Goal: Task Accomplishment & Management: Use online tool/utility

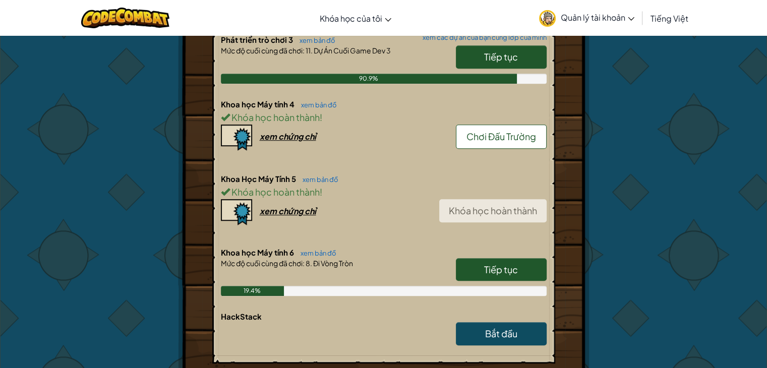
scroll to position [582, 0]
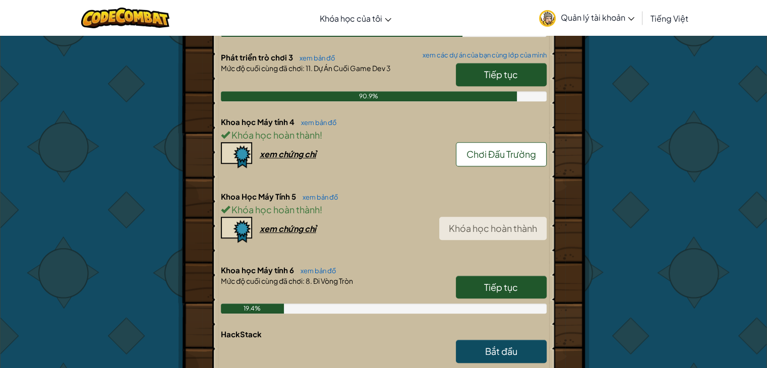
click at [480, 276] on link "Tiếp tục" at bounding box center [501, 287] width 91 height 23
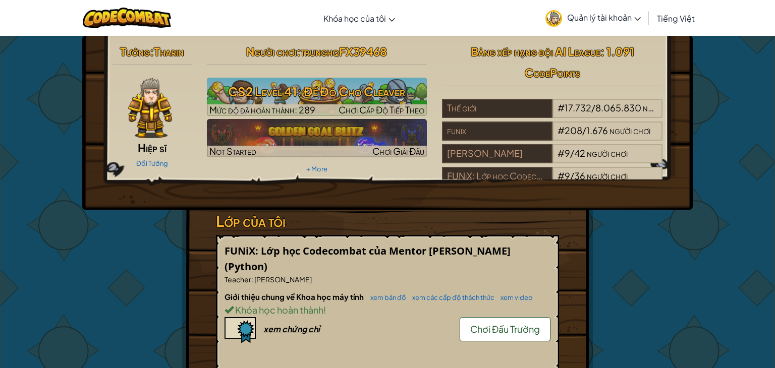
select select "vi"
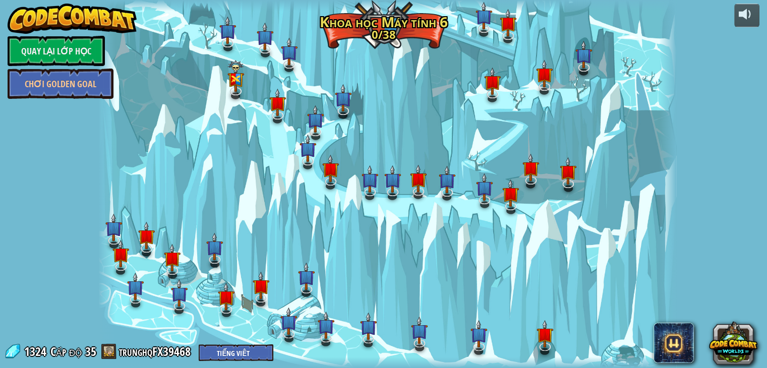
select select "vi"
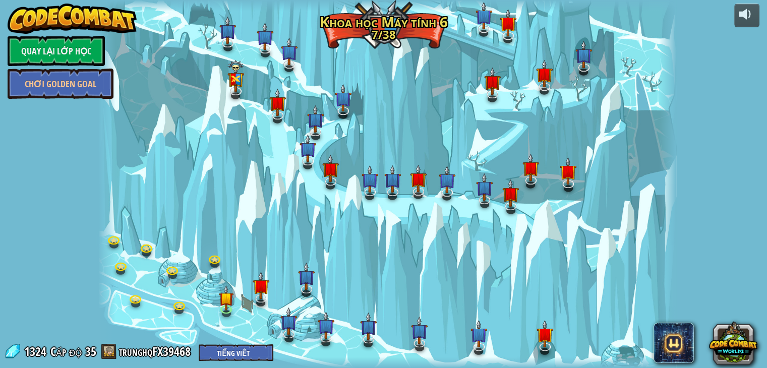
select select "vi"
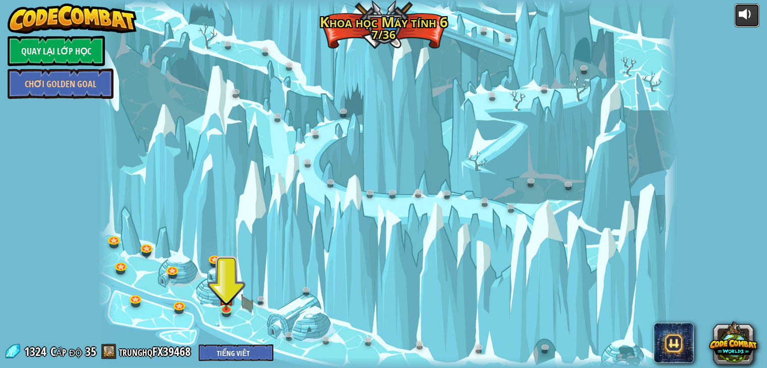
click at [748, 23] on button at bounding box center [746, 16] width 25 height 24
click at [238, 305] on div at bounding box center [387, 184] width 578 height 368
click at [228, 305] on div "32. Cột Kelvintaph (Bị khóa) Một câu chuyện dân gian cũ mô tả cách giữ ấm ở [GE…" at bounding box center [387, 184] width 578 height 368
click at [226, 306] on img at bounding box center [226, 291] width 15 height 33
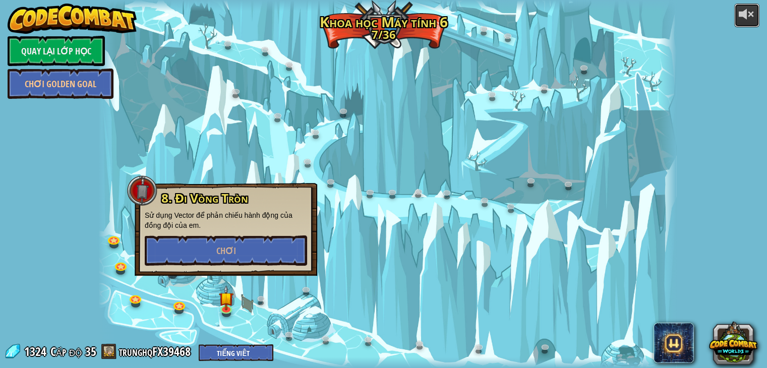
click at [746, 7] on div at bounding box center [747, 14] width 16 height 16
click at [267, 239] on button "Chơi" at bounding box center [226, 251] width 162 height 30
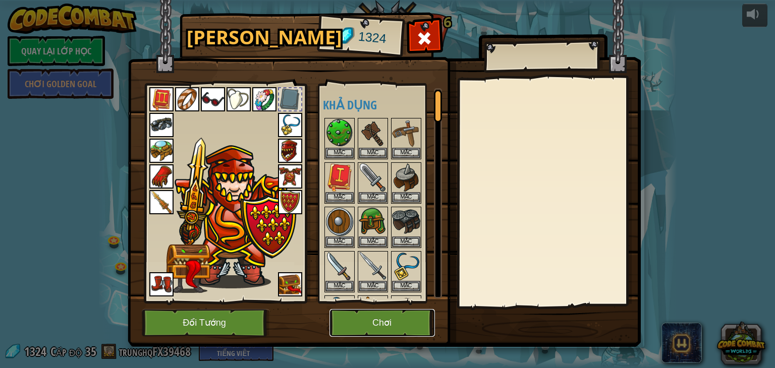
drag, startPoint x: 267, startPoint y: 239, endPoint x: 364, endPoint y: 316, distance: 124.5
click at [364, 316] on button "Chơi" at bounding box center [381, 323] width 105 height 28
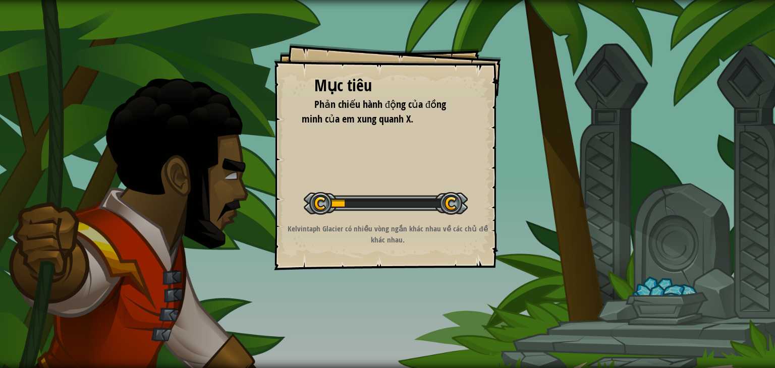
click at [367, 315] on div "Mục tiêu Phản chiếu hành động của đồng minh của em xung quanh X. Bắt đầu màn ch…" at bounding box center [387, 184] width 775 height 368
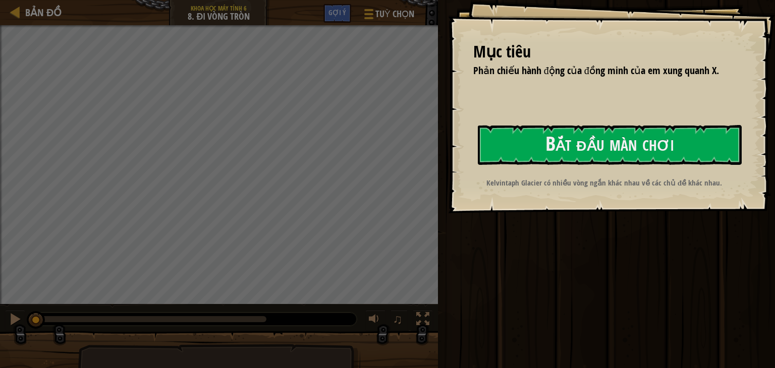
click at [664, 94] on div "Mục tiêu Phản chiếu hành động của đồng minh của em xung quanh X. Bắt đầu màn ch…" at bounding box center [387, 184] width 775 height 368
click at [637, 131] on div "Mục tiêu Phản chiếu hành động của đồng minh của em xung quanh X. Bắt đầu màn ch…" at bounding box center [611, 106] width 327 height 213
drag, startPoint x: 591, startPoint y: 172, endPoint x: 580, endPoint y: 143, distance: 31.4
click at [594, 155] on div "Mục tiêu Phản chiếu hành động của đồng minh của em xung quanh X. Bắt đầu màn ch…" at bounding box center [611, 106] width 327 height 213
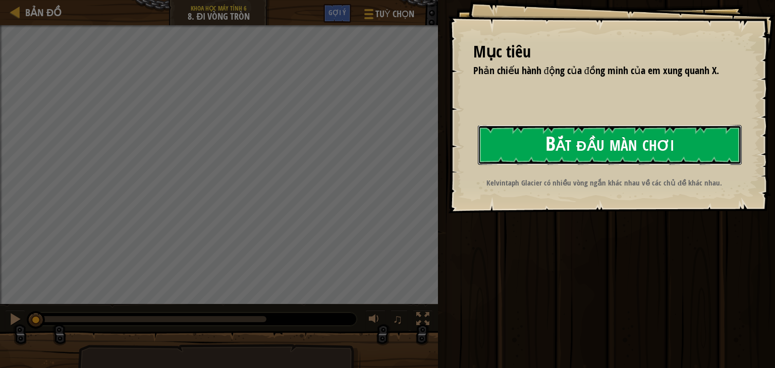
click at [605, 142] on button "Bắt đầu màn chơi" at bounding box center [610, 145] width 264 height 40
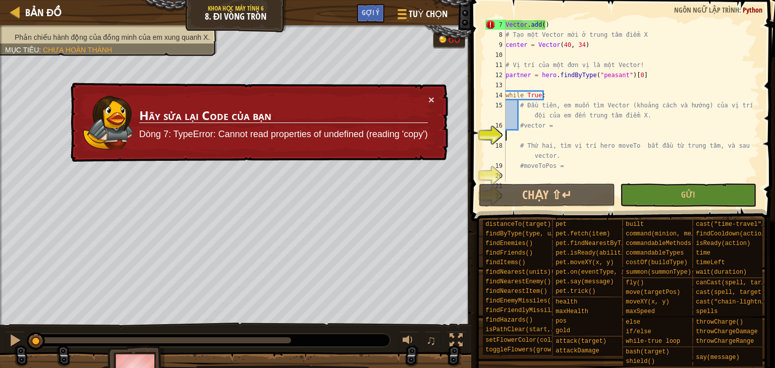
scroll to position [121, 0]
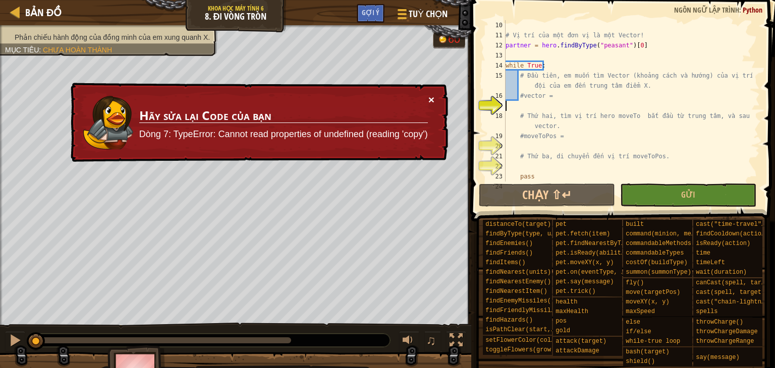
click at [430, 98] on button "×" at bounding box center [431, 99] width 6 height 11
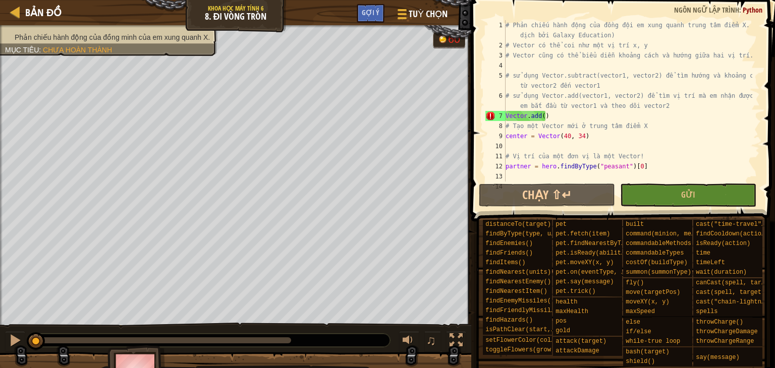
scroll to position [0, 0]
click at [541, 115] on div "# Phản chiếu hành động của đồng đội em xung quanh trung tâm điểm X. (Biên dịch …" at bounding box center [627, 116] width 249 height 192
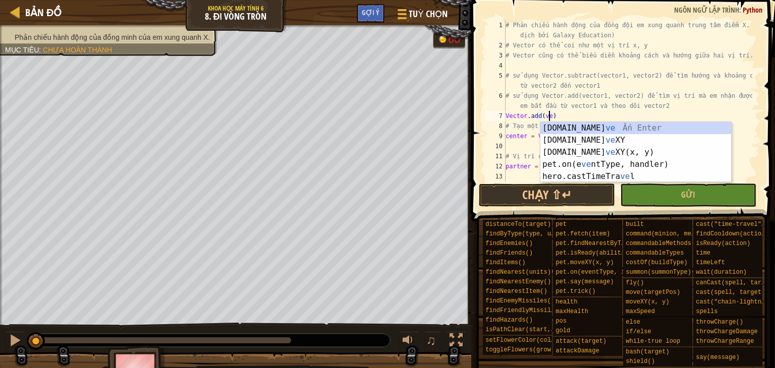
scroll to position [5, 3]
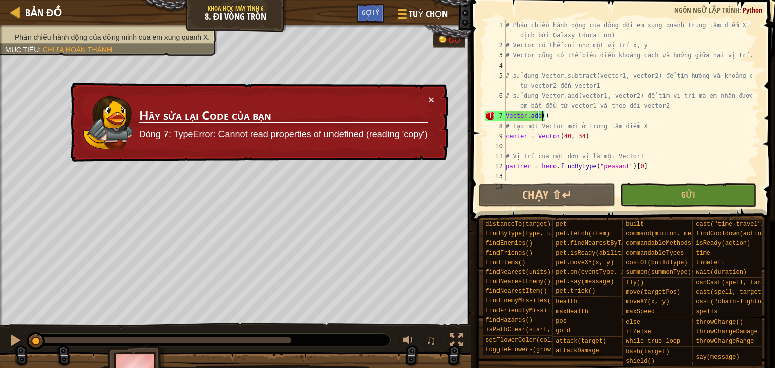
click at [609, 76] on div "# Phản chiếu hành động của đồng đội em xung quanh trung tâm điểm X. (Biên dịch …" at bounding box center [627, 116] width 249 height 192
click at [591, 77] on div "# Phản chiếu hành động của đồng đội em xung quanh trung tâm điểm X. (Biên dịch …" at bounding box center [627, 100] width 249 height 161
drag, startPoint x: 592, startPoint y: 77, endPoint x: 646, endPoint y: 79, distance: 54.0
click at [646, 79] on div "# Phản chiếu hành động của đồng đội em xung quanh trung tâm điểm X. (Biên dịch …" at bounding box center [627, 116] width 249 height 192
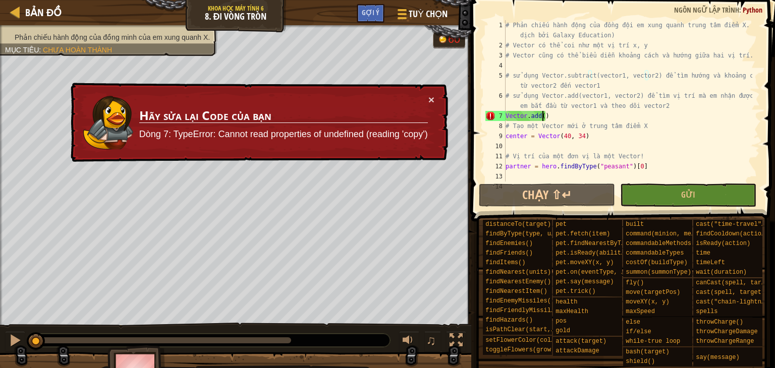
click at [543, 113] on div "# Phản chiếu hành động của đồng đội em xung quanh trung tâm điểm X. (Biên dịch …" at bounding box center [627, 116] width 249 height 192
paste textarea "vector1, vector2"
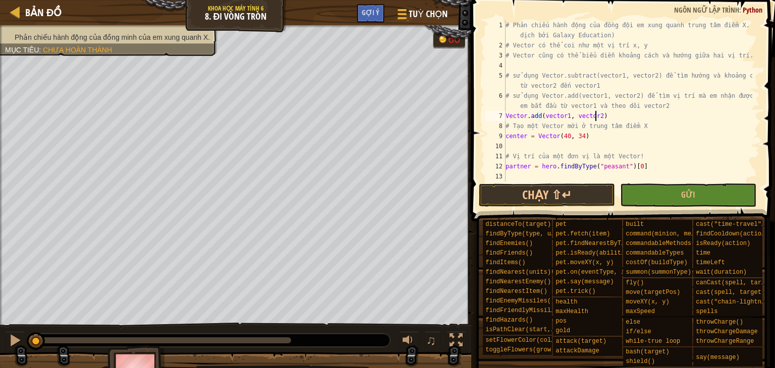
click at [605, 115] on div "# Phản chiếu hành động của đồng đội em xung quanh trung tâm điểm X. (Biên dịch …" at bounding box center [627, 116] width 249 height 192
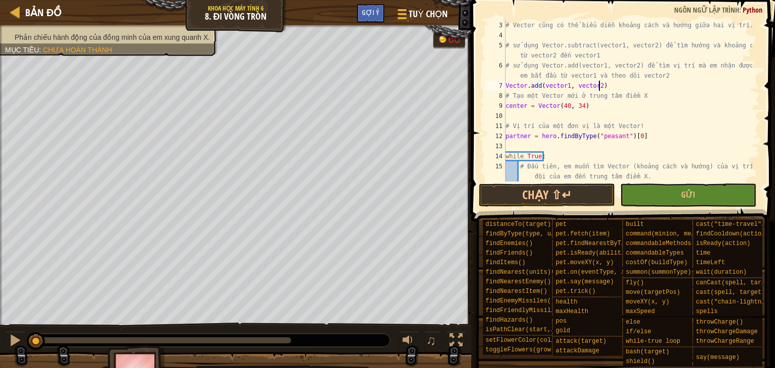
scroll to position [61, 0]
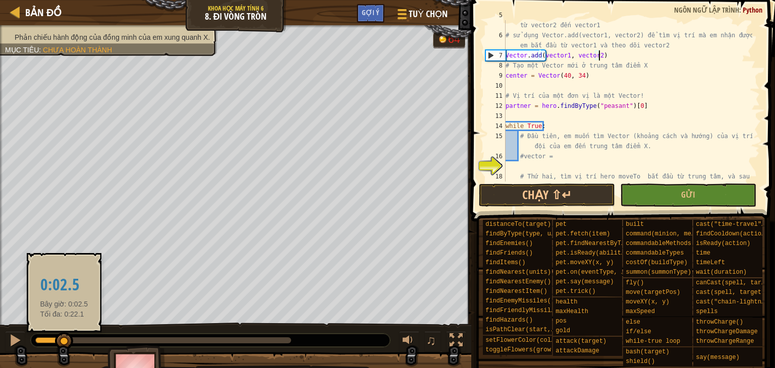
drag, startPoint x: 43, startPoint y: 338, endPoint x: 161, endPoint y: 328, distance: 118.5
click at [73, 336] on div at bounding box center [64, 341] width 18 height 18
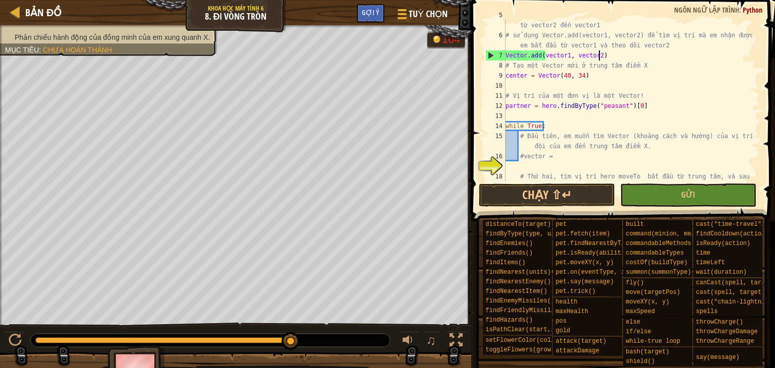
drag, startPoint x: 172, startPoint y: 326, endPoint x: 0, endPoint y: 391, distance: 184.3
click at [0, 0] on html "Bản đồ Khoa học Máy tính 6 8. Đi Vòng Tròn Tuỳ chọn Xong Gợi ý 1 הההההההההההההה…" at bounding box center [387, 0] width 775 height 0
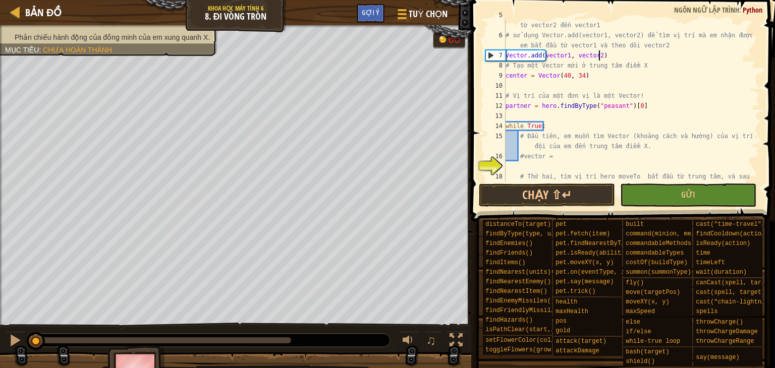
click at [608, 53] on div "# sử dụng Vector.subtract(vector1, vector2) để tìm hướng và khoảng cách từ vect…" at bounding box center [627, 111] width 249 height 202
drag, startPoint x: 564, startPoint y: 55, endPoint x: 504, endPoint y: 64, distance: 60.2
click at [504, 64] on div "Vector.add(vector1, vector2) 5 6 7 8 9 10 11 12 13 14 15 16 17 18 19 # sử dụng …" at bounding box center [621, 100] width 276 height 161
click at [510, 58] on div "# sử dụng Vector.subtract(vector1, vector2) để tìm hướng và khoảng cách từ vect…" at bounding box center [627, 111] width 249 height 202
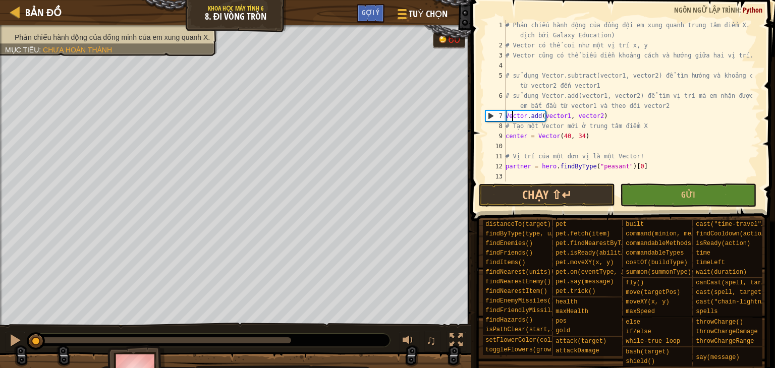
scroll to position [0, 0]
click at [660, 107] on div "# Phản chiếu hành động của đồng đội em xung quanh trung tâm điểm X. (Biên dịch …" at bounding box center [627, 116] width 249 height 192
type textarea "# sử dụng Vector.add(vector1, vector2) để tìm vị trí mà em nhận được khi em bắt…"
click at [648, 142] on div "# Phản chiếu hành động của đồng đội em xung quanh trung tâm điểm X. (Biên dịch …" at bounding box center [627, 116] width 249 height 192
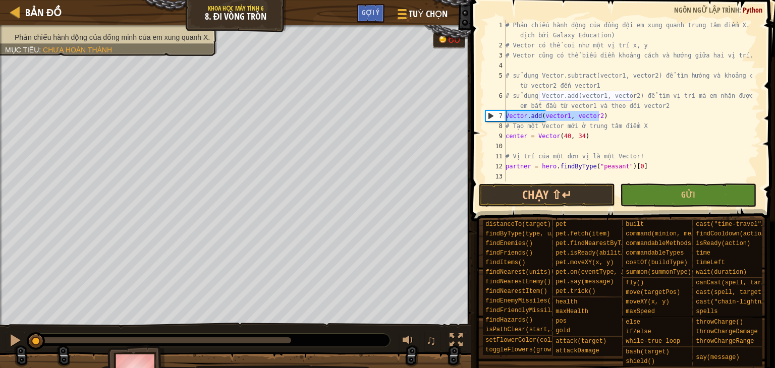
drag, startPoint x: 601, startPoint y: 115, endPoint x: 504, endPoint y: 116, distance: 97.3
click at [504, 116] on div "1 2 3 4 5 6 7 8 9 10 11 12 13 14 # Phản chiếu hành động của đồng đội em xung qu…" at bounding box center [621, 100] width 276 height 161
type textarea "Vector.add(vector1, vector2)"
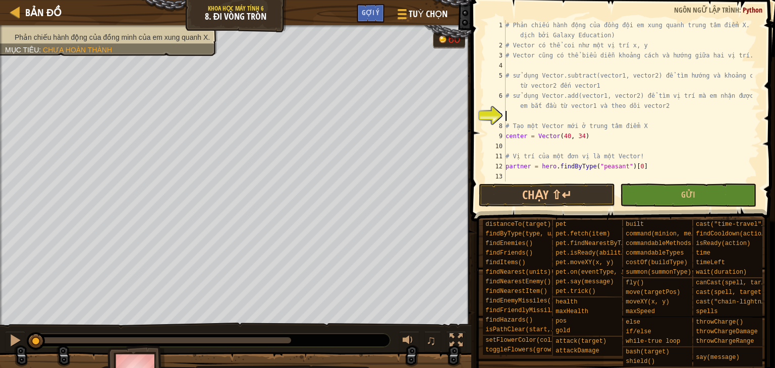
type textarea "# sử dụng Vector.add(vector1, vector2) để tìm vị trí mà em nhận được khi em bắt…"
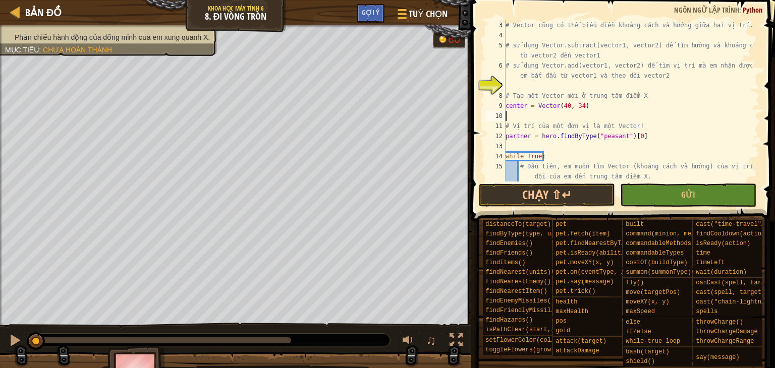
click at [565, 111] on div "# Vector cũng có thể biểu diễn khoảng cách và hướng giữa hai vị trí. # sử dụng …" at bounding box center [627, 111] width 249 height 182
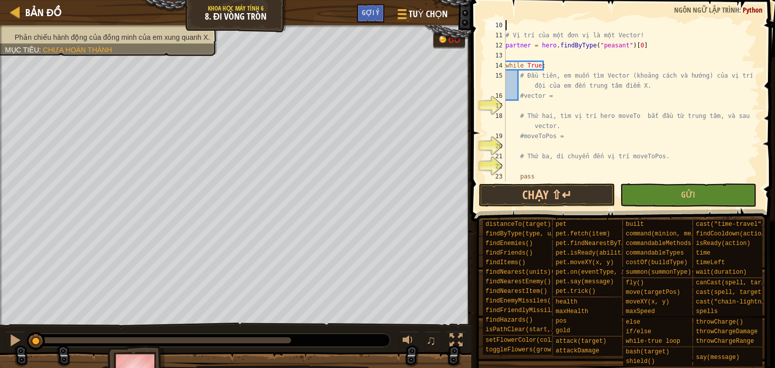
scroll to position [131, 0]
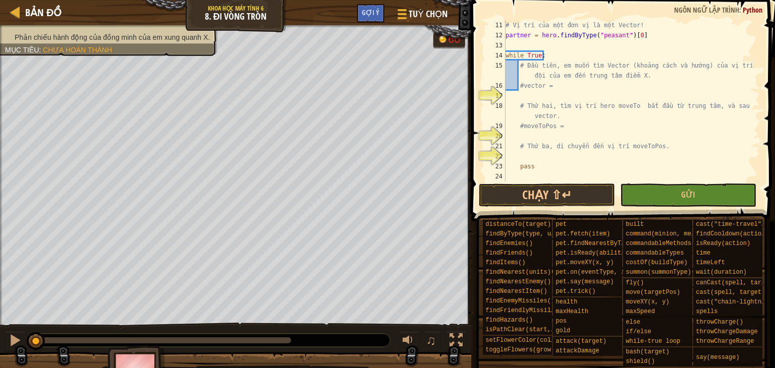
click at [524, 94] on div "# Vị trí của một đơn vị là một Vector! partner = hero . findByType ( "peasant" …" at bounding box center [627, 111] width 249 height 182
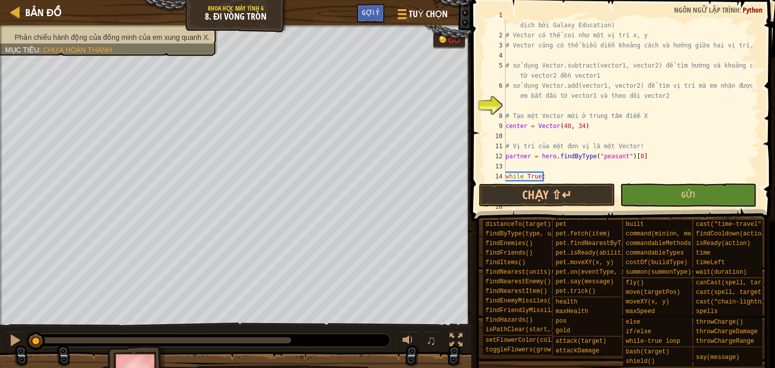
scroll to position [10, 0]
click at [574, 64] on div "# Phản chiếu hành động của đồng đội em xung quanh trung tâm điểm X. (Biên dịch …" at bounding box center [627, 111] width 249 height 202
click at [539, 65] on div "# Phản chiếu hành động của đồng đội em xung quanh trung tâm điểm X. (Biên dịch …" at bounding box center [627, 111] width 249 height 202
drag, startPoint x: 563, startPoint y: 68, endPoint x: 650, endPoint y: 67, distance: 86.2
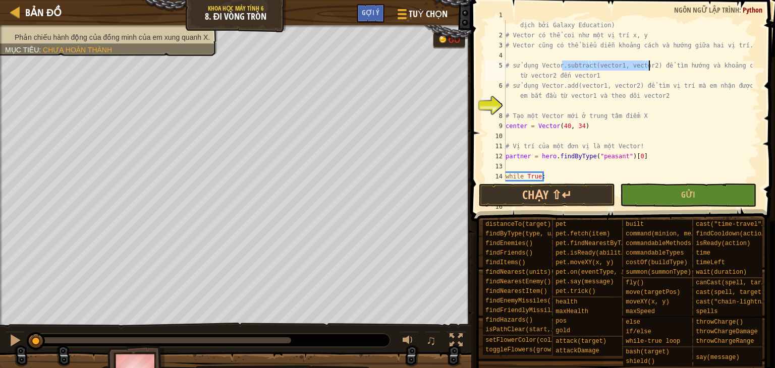
click at [650, 67] on div "# Phản chiếu hành động của đồng đội em xung quanh trung tâm điểm X. (Biên dịch …" at bounding box center [627, 111] width 249 height 202
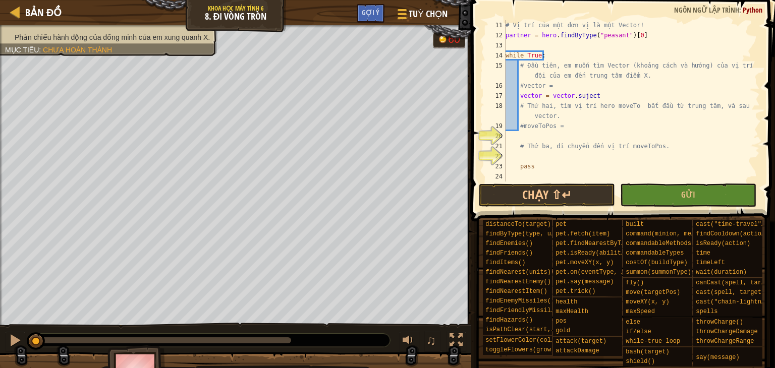
scroll to position [131, 0]
click at [598, 92] on div "# Vị trí của một đơn vị là một Vector! partner = hero . findByType ( "peasant" …" at bounding box center [627, 111] width 249 height 182
drag, startPoint x: 598, startPoint y: 92, endPoint x: 578, endPoint y: 95, distance: 20.3
click at [578, 95] on div "# Vị trí của một đơn vị là một Vector! partner = hero . findByType ( "peasant" …" at bounding box center [627, 111] width 249 height 182
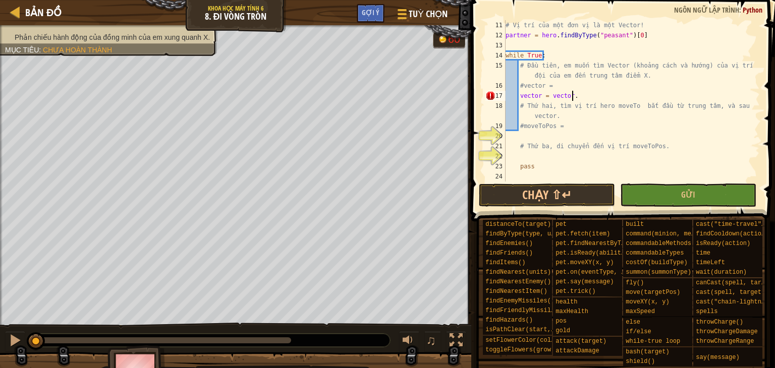
paste textarea "subtract(vector1, vector2)"
click at [513, 130] on div "# Vị trí của một đơn vị là một Vector! partner = hero . findByType ( "peasant" …" at bounding box center [627, 111] width 249 height 182
type textarea "#moveToPos ="
click at [512, 136] on div "# Vị trí của một đơn vị là một Vector! partner = hero . findByType ( "peasant" …" at bounding box center [627, 111] width 249 height 182
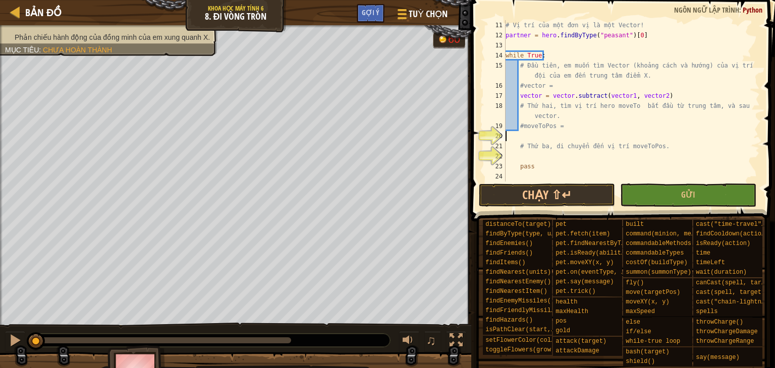
scroll to position [5, 0]
click at [522, 95] on div "# Vị trí của một đơn vị là một Vector! partner = hero . findByType ( "peasant" …" at bounding box center [627, 111] width 249 height 182
drag, startPoint x: 607, startPoint y: 118, endPoint x: 587, endPoint y: 133, distance: 24.8
click at [595, 129] on div "# Vị trí của một đơn vị là một Vector! partner = hero . findByType ( "peasant" …" at bounding box center [627, 111] width 249 height 182
type textarea "# Thứ hai, tìm vị trí hero moveTo bắt đầu từ trung tâm, và sau vector. #moveToP…"
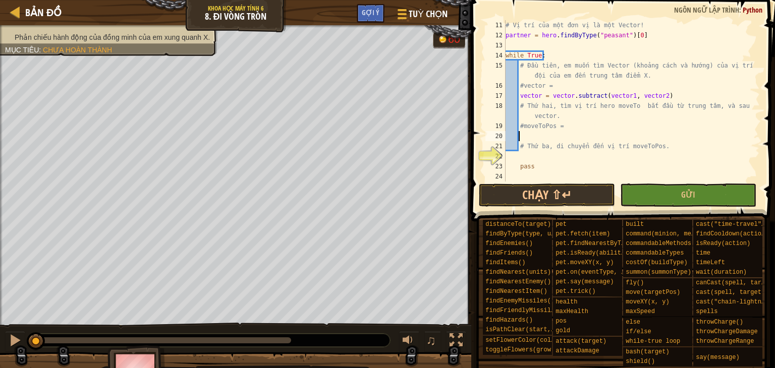
click at [587, 133] on div "# Vị trí của một đơn vị là một Vector! partner = hero . findByType ( "peasant" …" at bounding box center [627, 111] width 249 height 182
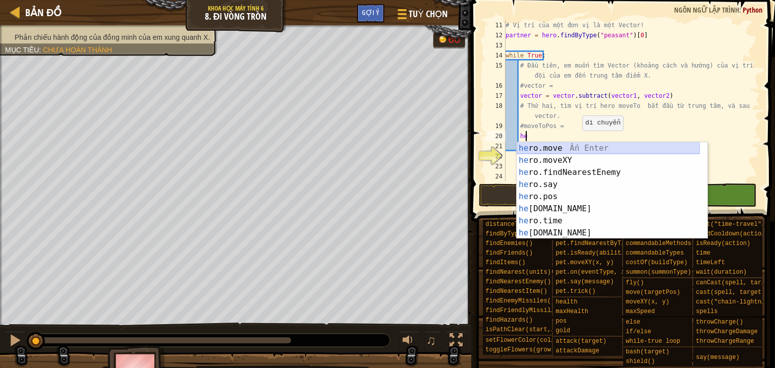
click at [566, 150] on div "he ro.move Ấn Enter he ro.moveXY Ấn Enter he ro.findNearestEnemy Ấn Enter he ro…" at bounding box center [607, 202] width 183 height 121
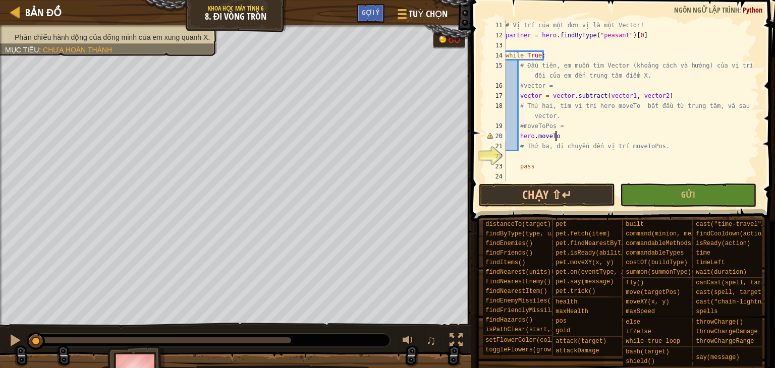
scroll to position [5, 4]
click at [631, 95] on div "# Vị trí của một đơn vị là một Vector! partner = hero . findByType ( "peasant" …" at bounding box center [627, 111] width 249 height 182
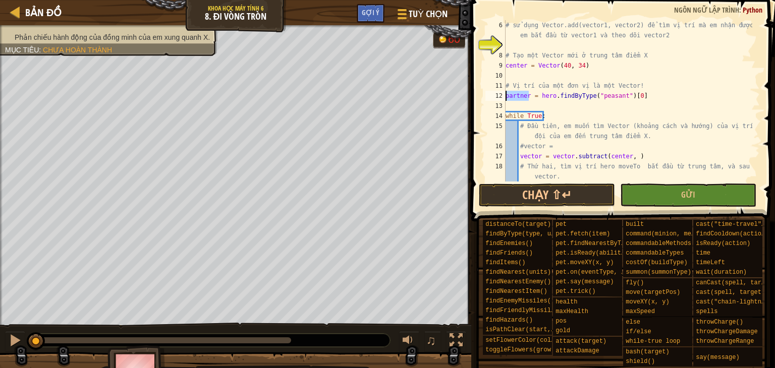
drag, startPoint x: 527, startPoint y: 95, endPoint x: 505, endPoint y: 95, distance: 21.7
click at [505, 95] on div "# sử dụng Vector.add(vector1, vector2) để tìm vị trí mà em nhận được khi em bắt…" at bounding box center [627, 116] width 249 height 192
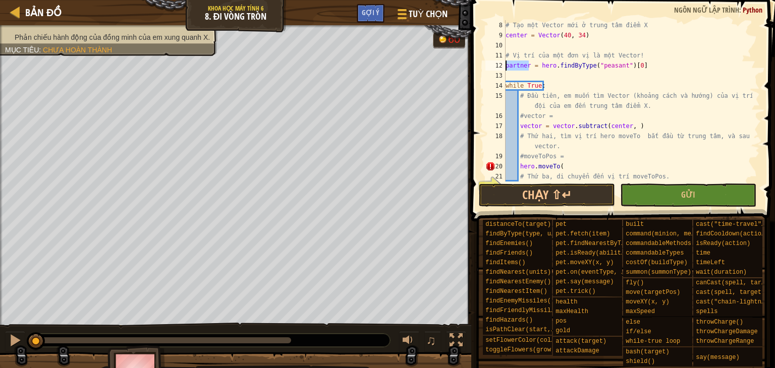
scroll to position [131, 0]
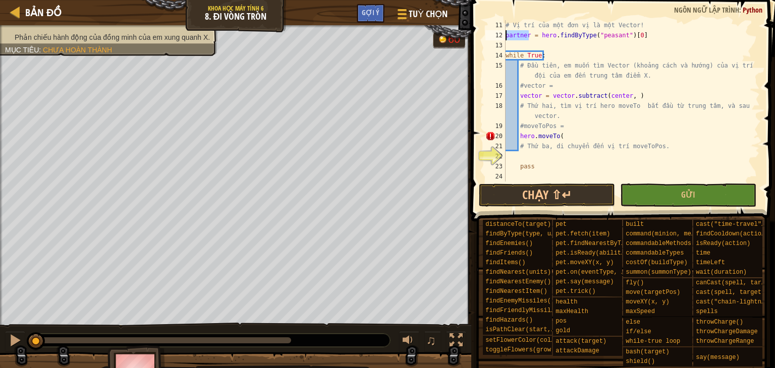
click at [626, 96] on div "# Vị trí của một đơn vị là một Vector! partner = hero . findByType ( "peasant" …" at bounding box center [627, 111] width 249 height 182
paste textarea "partner"
click at [573, 135] on div "# Vị trí của một đơn vị là một Vector! partner = hero . findByType ( "peasant" …" at bounding box center [627, 111] width 249 height 182
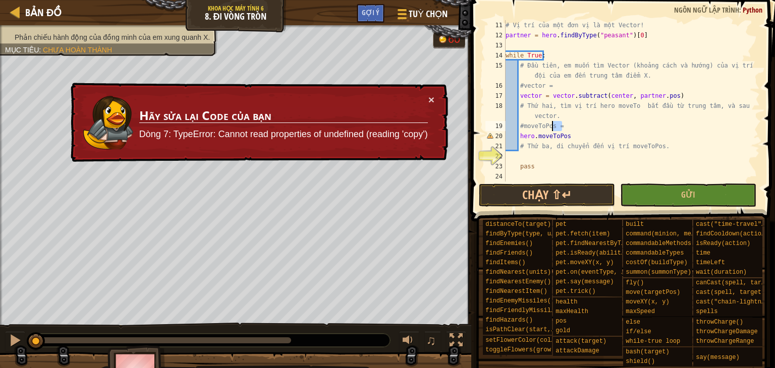
drag, startPoint x: 581, startPoint y: 124, endPoint x: 551, endPoint y: 122, distance: 30.3
click at [551, 122] on div "# Vị trí của một đơn vị là một Vector! partner = hero . findByType ( "peasant" …" at bounding box center [627, 111] width 249 height 182
click at [522, 122] on div "# Vị trí của một đơn vị là một Vector! partner = hero . findByType ( "peasant" …" at bounding box center [627, 111] width 249 height 182
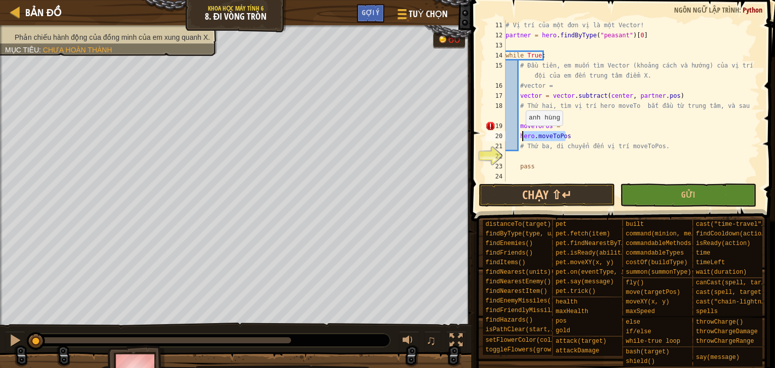
drag, startPoint x: 575, startPoint y: 134, endPoint x: 519, endPoint y: 136, distance: 56.5
click at [519, 136] on div "# Vị trí của một đơn vị là một Vector! partner = hero . findByType ( "peasant" …" at bounding box center [627, 111] width 249 height 182
type textarea "hero.moveToPos"
drag, startPoint x: 563, startPoint y: 132, endPoint x: 566, endPoint y: 127, distance: 5.6
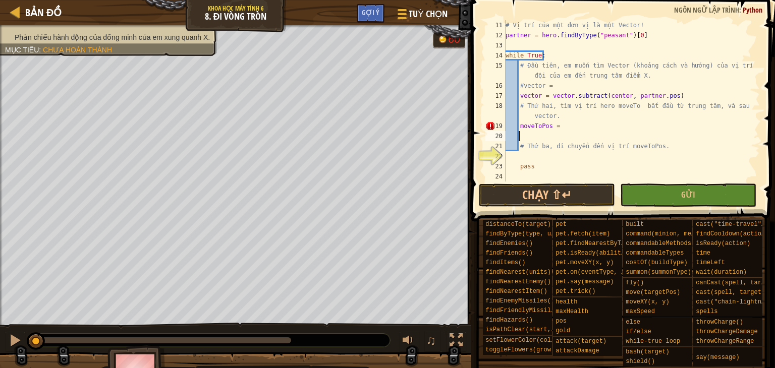
click at [563, 132] on div "# Vị trí của một đơn vị là một Vector! partner = hero . findByType ( "peasant" …" at bounding box center [627, 111] width 249 height 182
click at [566, 127] on div "# Vị trí của một đơn vị là một Vector! partner = hero . findByType ( "peasant" …" at bounding box center [627, 111] width 249 height 182
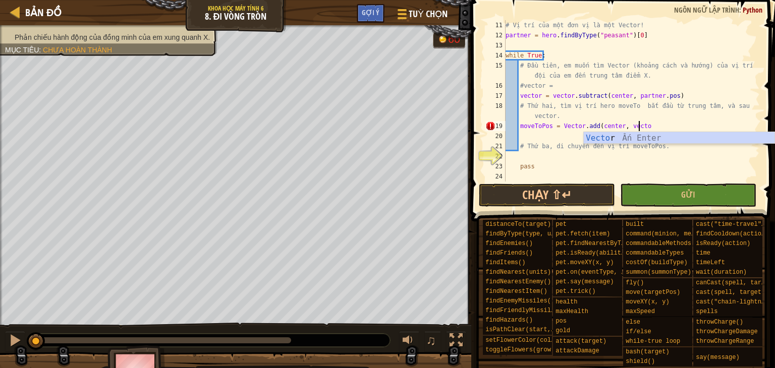
scroll to position [5, 10]
type textarea "moveToPos = Vector.add(center, vector)"
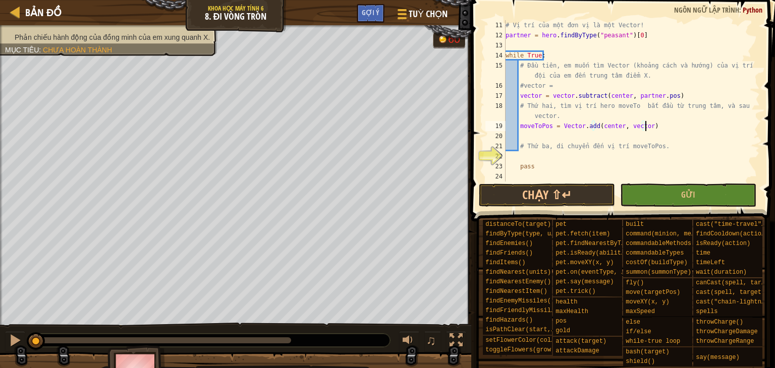
click at [530, 156] on div "# Vị trí của một đơn vị là một Vector! partner = hero . findByType ( "peasant" …" at bounding box center [627, 111] width 249 height 182
click at [555, 198] on button "Chạy ⇧↵" at bounding box center [547, 195] width 136 height 23
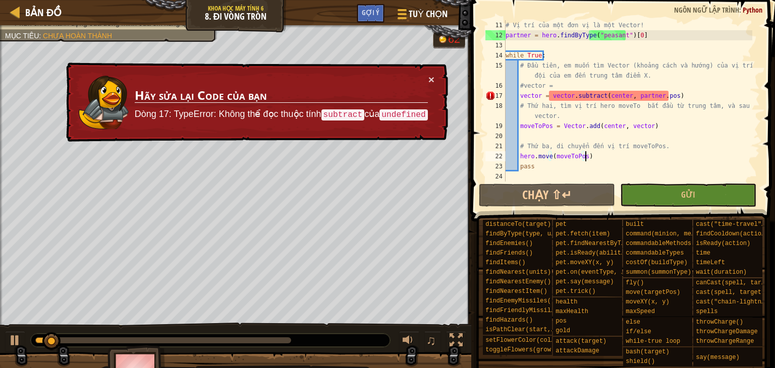
click at [427, 74] on td "Hãy sửa lại Code của bạn Dòng 17: TypeError: Không thể đọc thuộc tính subtract …" at bounding box center [281, 103] width 295 height 58
click at [11, 331] on button at bounding box center [15, 341] width 20 height 21
click at [428, 78] on button "×" at bounding box center [431, 79] width 6 height 11
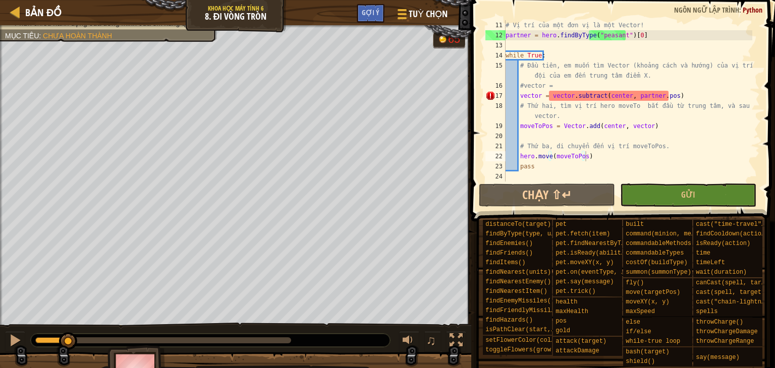
click at [552, 91] on div "# Vị trí của một đơn vị là một Vector! partner = hero . findByType ( "peasant" …" at bounding box center [627, 111] width 249 height 182
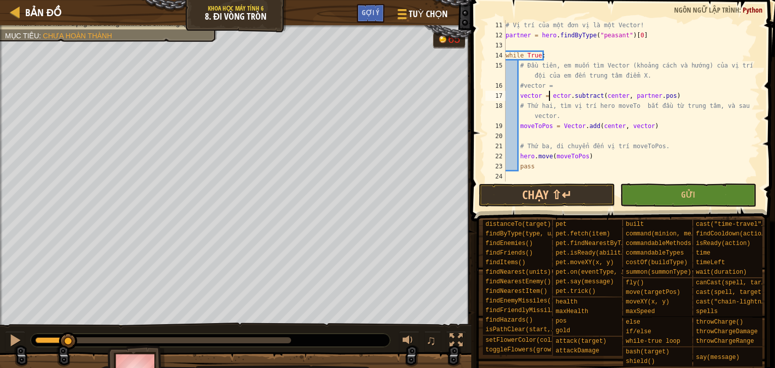
scroll to position [5, 4]
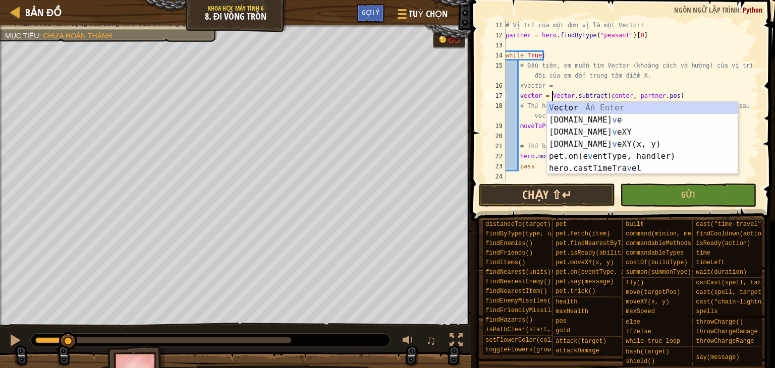
type textarea "vector = Vector.subtract(center, partner.pos)"
click at [512, 191] on button "Chạy ⇧↵" at bounding box center [547, 195] width 136 height 23
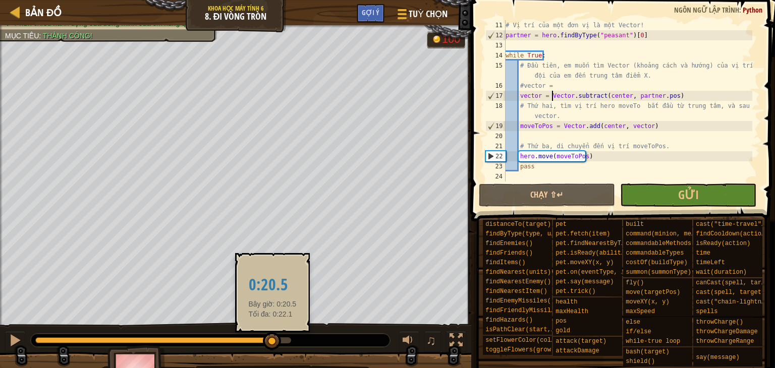
drag, startPoint x: 179, startPoint y: 337, endPoint x: 428, endPoint y: 323, distance: 249.5
click at [384, 331] on div "♫" at bounding box center [235, 338] width 471 height 30
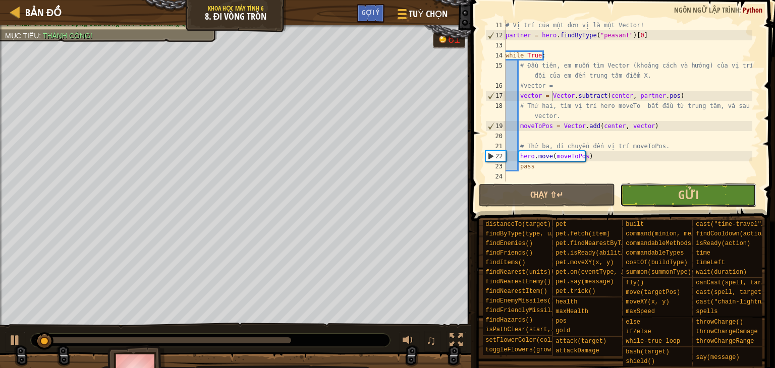
click at [653, 193] on button "Gửi" at bounding box center [688, 195] width 136 height 23
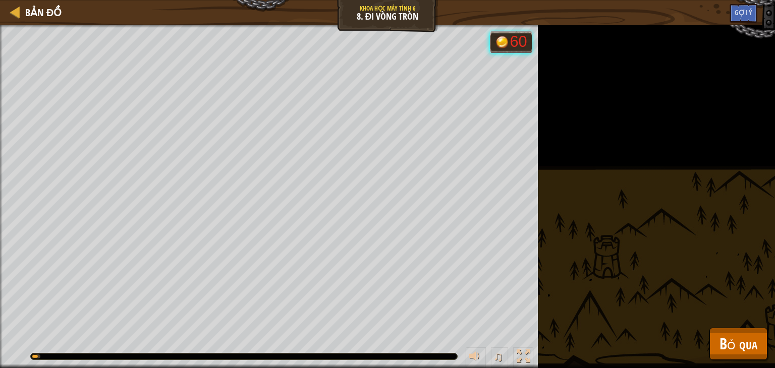
click at [746, 367] on div "Phản chiếu hành động của đồng minh của em xung quanh X. Mục tiêu : [PERSON_NAME…" at bounding box center [387, 196] width 775 height 343
click at [745, 358] on button "Bỏ qua" at bounding box center [738, 344] width 58 height 32
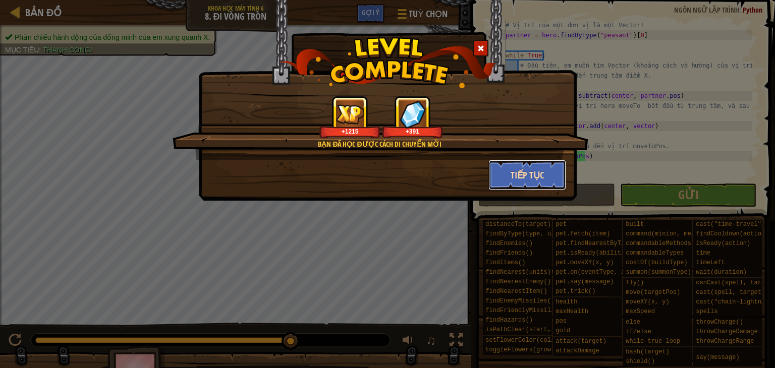
click at [499, 171] on button "Tiếp tục" at bounding box center [527, 175] width 78 height 30
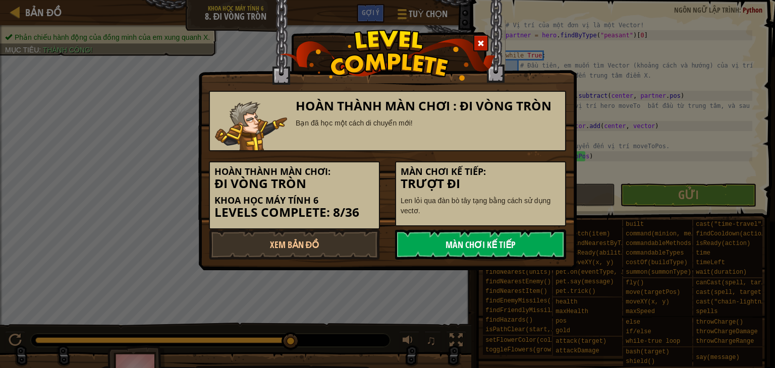
click at [477, 235] on link "Màn chơi kế tiếp" at bounding box center [480, 244] width 171 height 30
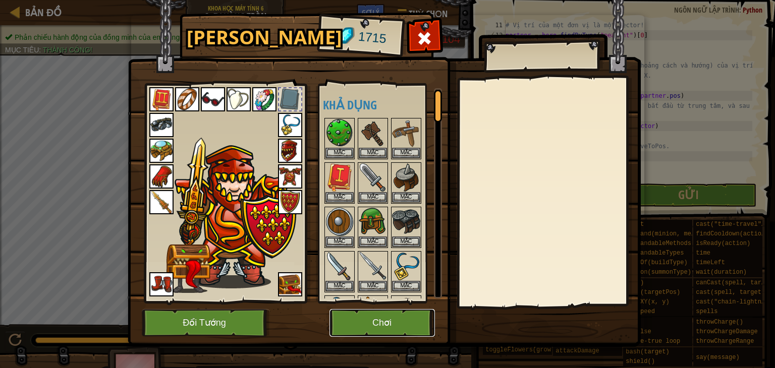
click at [395, 320] on button "Chơi" at bounding box center [381, 323] width 105 height 28
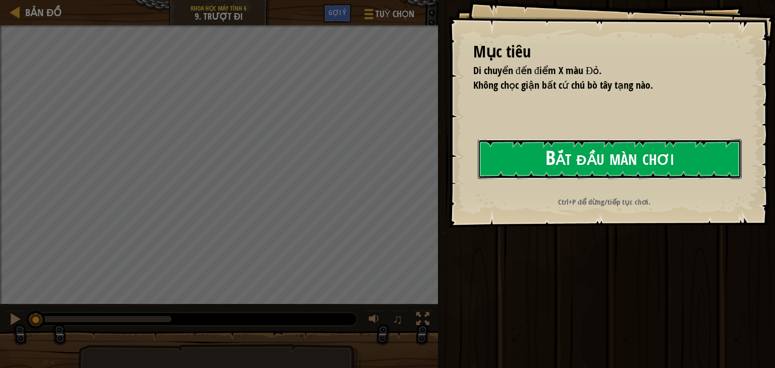
click at [608, 155] on button "Bắt đầu màn chơi" at bounding box center [610, 159] width 264 height 40
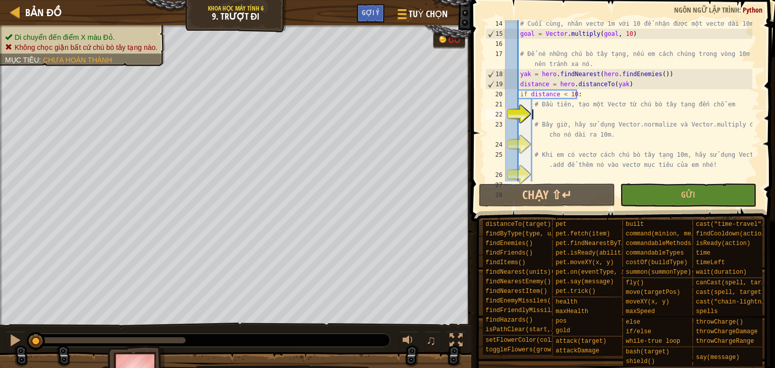
scroll to position [161, 0]
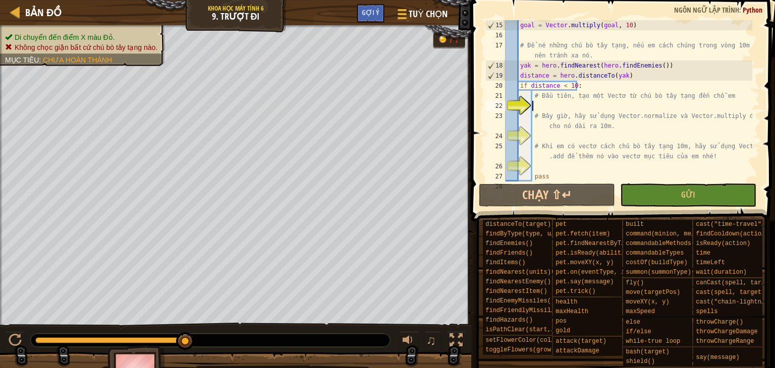
drag, startPoint x: 40, startPoint y: 340, endPoint x: 218, endPoint y: 342, distance: 178.0
click at [218, 342] on div at bounding box center [210, 340] width 359 height 13
drag, startPoint x: 65, startPoint y: 347, endPoint x: 0, endPoint y: 360, distance: 66.2
click at [0, 360] on div "Di chuyển đến điểm X màu Đỏ. Không chọc giận bất cứ chú bò tây tạng nào. Mục ti…" at bounding box center [387, 209] width 775 height 368
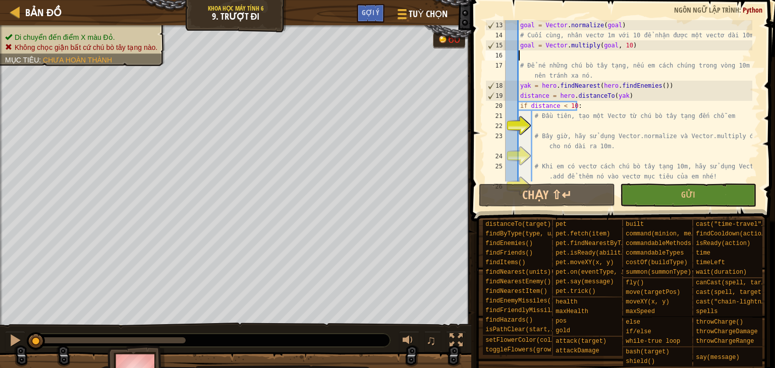
scroll to position [141, 0]
click at [553, 127] on div "goal = Vector . normalize ( goal ) # Cuối cùng, nhân vectơ 1m với 10 để nhận đư…" at bounding box center [627, 111] width 249 height 182
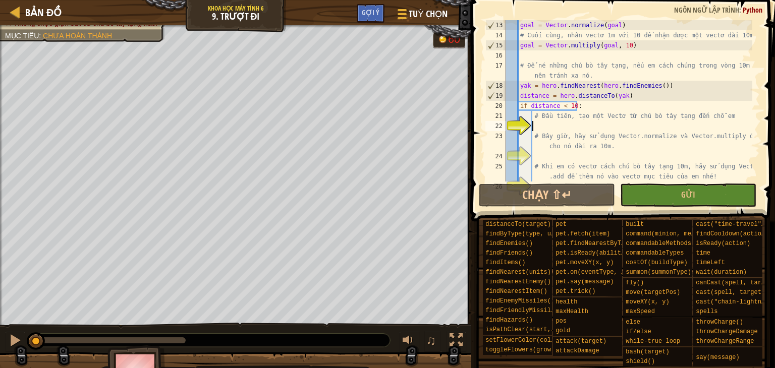
click at [603, 122] on div "goal = Vector . normalize ( goal ) # Cuối cùng, nhân vectơ 1m với 10 để nhận đư…" at bounding box center [627, 111] width 249 height 182
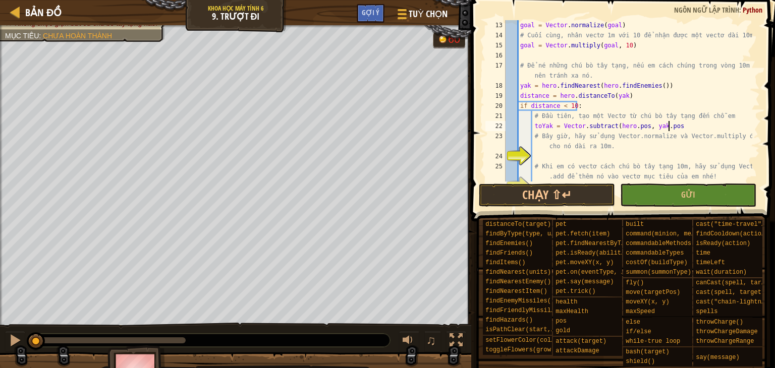
scroll to position [5, 13]
type textarea "toYak = Vector.subtract(hero.pos, yak.pos)"
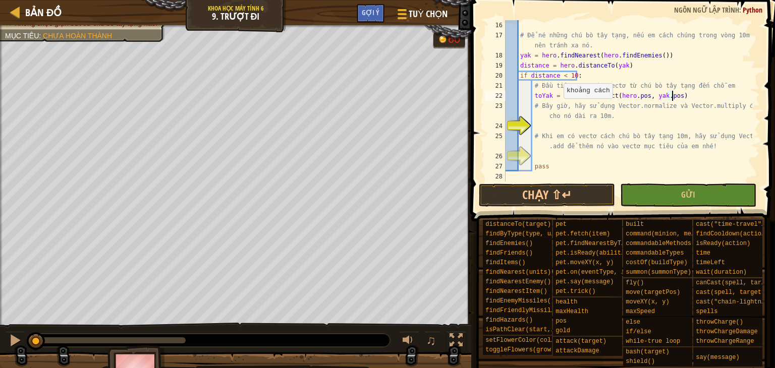
scroll to position [171, 0]
click at [577, 126] on div "# Để né những chú bò tây tạng, nếu em cách chúng trong vòng 10m thì nên tránh x…" at bounding box center [627, 121] width 249 height 202
click at [696, 91] on div "# Để né những chú bò tây tạng, nếu em cách chúng trong vòng 10m thì nên tránh x…" at bounding box center [627, 121] width 249 height 202
type textarea "toYak = Vector.subtract(hero.pos, yak.pos)"
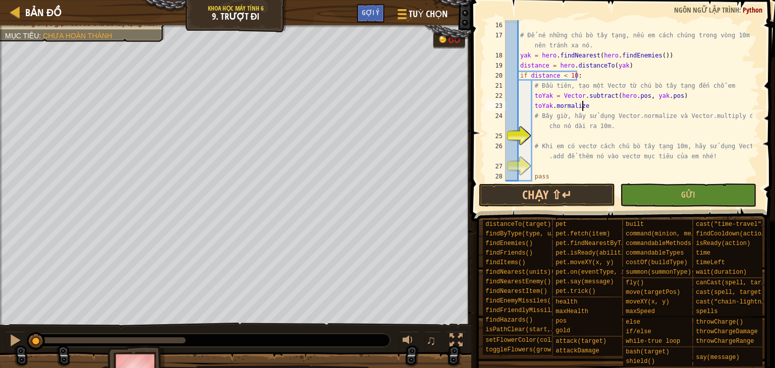
scroll to position [5, 6]
type textarea "toYak.mormalize()"
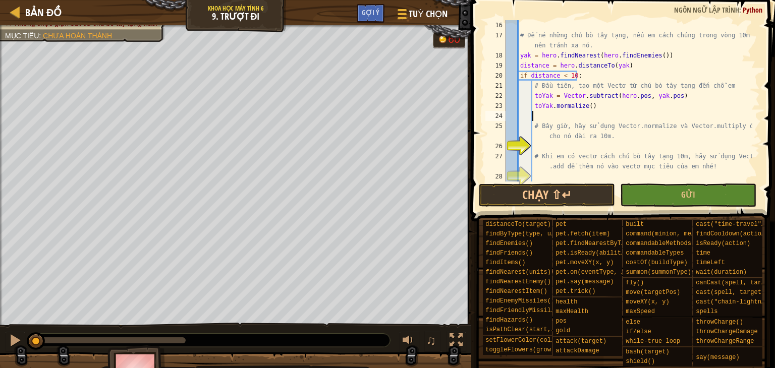
click at [540, 105] on div "# Để né những chú bò tây tạng, nếu em cách chúng trong vòng 10m thì nên tránh x…" at bounding box center [627, 111] width 249 height 182
type textarea "toYak.mormalize()"
click at [540, 105] on div "# Để né những chú bò tây tạng, nếu em cách chúng trong vòng 10m thì nên tránh x…" at bounding box center [627, 111] width 249 height 182
click at [549, 115] on div "# Để né những chú bò tây tạng, nếu em cách chúng trong vòng 10m thì nên tránh x…" at bounding box center [627, 111] width 249 height 182
paste textarea "toYak"
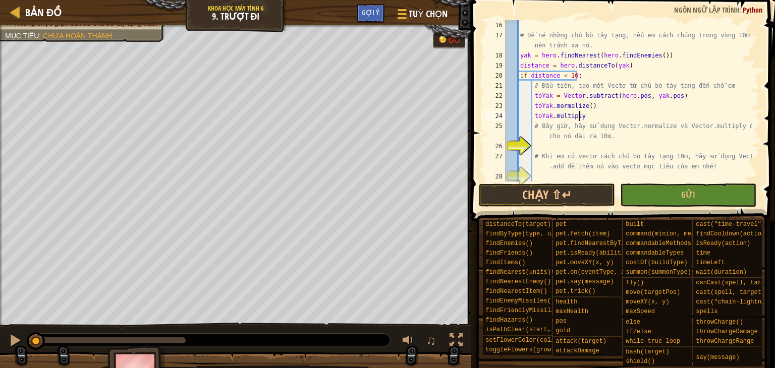
scroll to position [5, 6]
type textarea "toYak.multiply(10)"
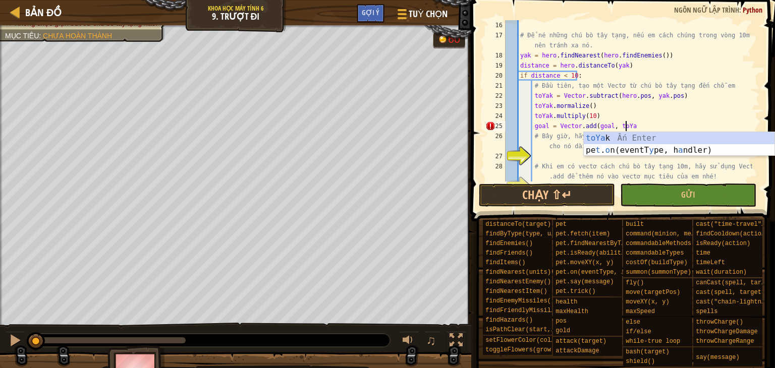
scroll to position [5, 10]
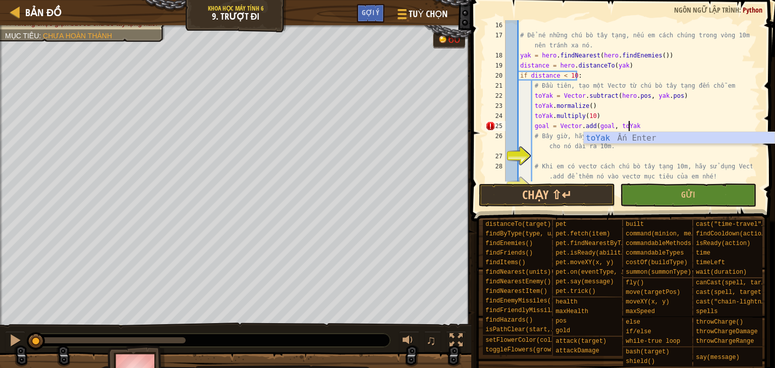
type textarea "goal = Vector.add(goal, toYak)"
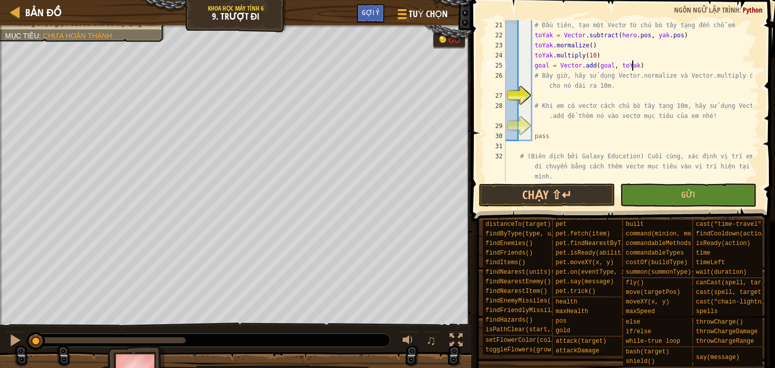
scroll to position [232, 0]
click at [563, 94] on div "# Đầu tiên, tạo một Vectơ từ chú bò tây tạng đến chỗ em toYak = Vector . subtra…" at bounding box center [627, 111] width 249 height 182
click at [564, 95] on div "# Đầu tiên, tạo một Vectơ từ chú bò tây tạng đến chỗ em toYak = Vector . subtra…" at bounding box center [627, 111] width 249 height 182
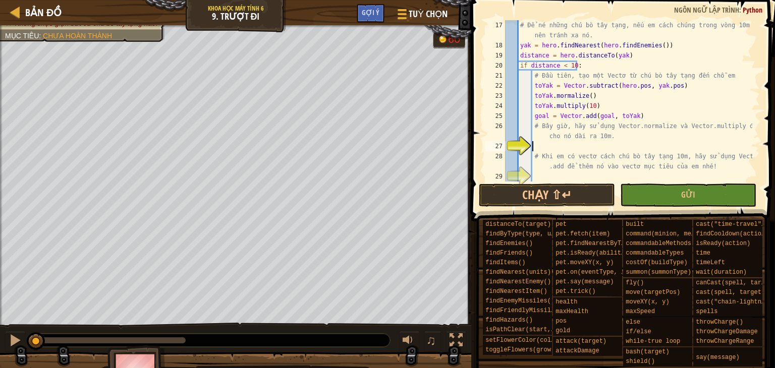
scroll to position [212, 0]
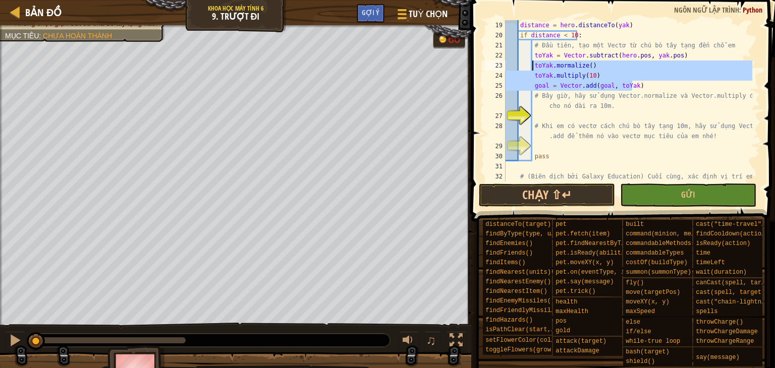
drag, startPoint x: 641, startPoint y: 85, endPoint x: 531, endPoint y: 65, distance: 112.3
click at [531, 65] on div "distance = hero . distanceTo ( yak ) if distance < 10 : # Đầu tiên, tạo một Vec…" at bounding box center [627, 121] width 249 height 202
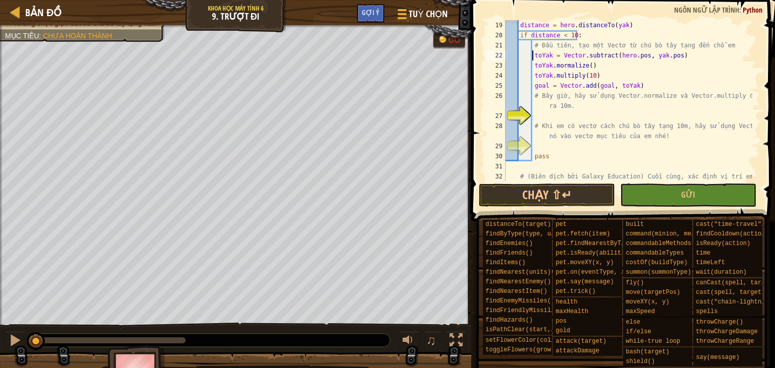
click at [603, 86] on div "distance = hero . distanceTo ( yak ) if distance < 10 : # Đầu tiên, tạo một Vec…" at bounding box center [646, 116] width 286 height 192
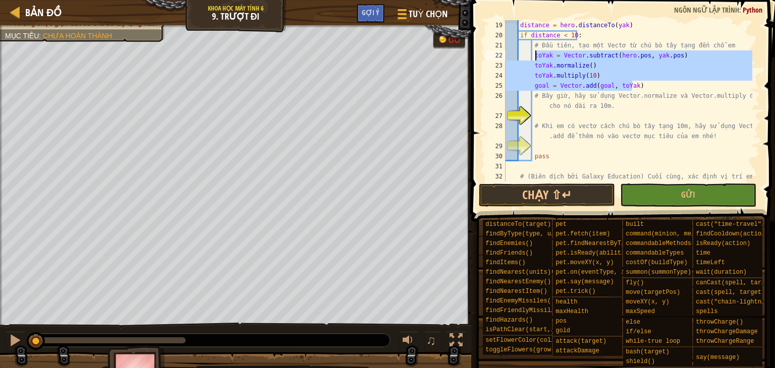
drag, startPoint x: 642, startPoint y: 84, endPoint x: 532, endPoint y: 55, distance: 113.6
click at [532, 55] on div "distance = hero . distanceTo ( yak ) if distance < 10 : # Đầu tiên, tạo một Vec…" at bounding box center [627, 121] width 249 height 202
type textarea "# Bây giờ, hãy sử dụng Vector.normalize và Vector.multiply để làm cho nó dài ra…"
type textarea "# Khi em có vectơ cách chú bò tây tạng 10m, hãy sử dụng Vector.add để thêm nó v…"
type textarea "toYak.multiply(10) goal = Vector.add(goal, toYak)"
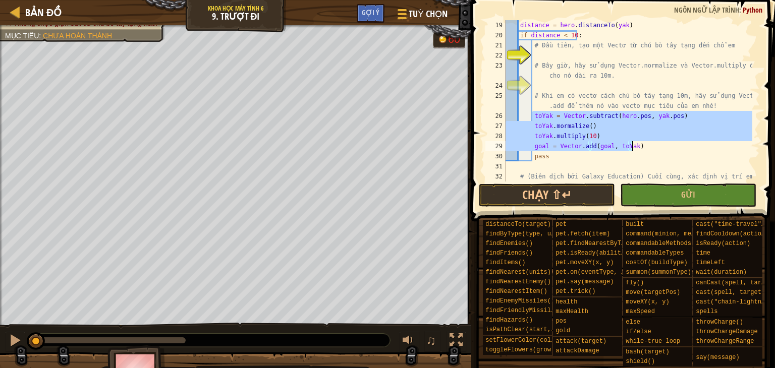
click at [559, 85] on div "distance = hero . distanceTo ( yak ) if distance < 10 : # Đầu tiên, tạo một Vec…" at bounding box center [627, 121] width 249 height 202
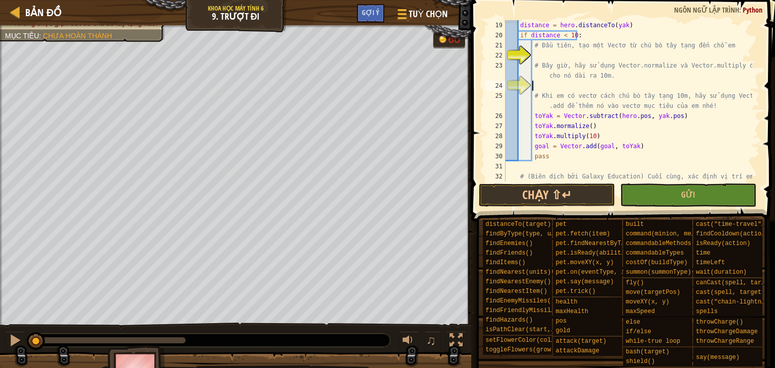
drag, startPoint x: 571, startPoint y: 50, endPoint x: 582, endPoint y: 50, distance: 10.6
click at [571, 50] on div "distance = hero . distanceTo ( yak ) if distance < 10 : # Đầu tiên, tạo một Vec…" at bounding box center [627, 121] width 249 height 202
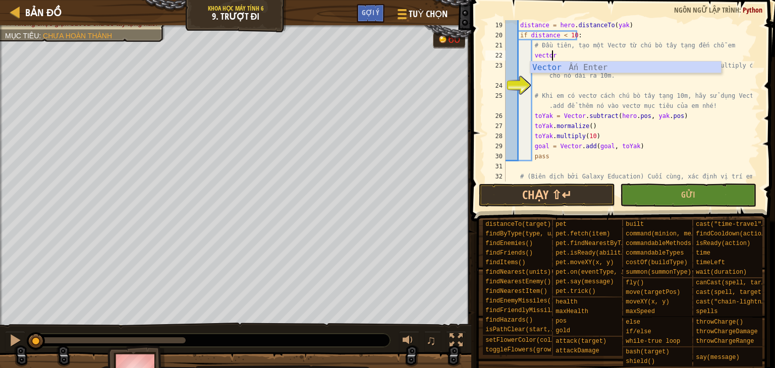
scroll to position [5, 3]
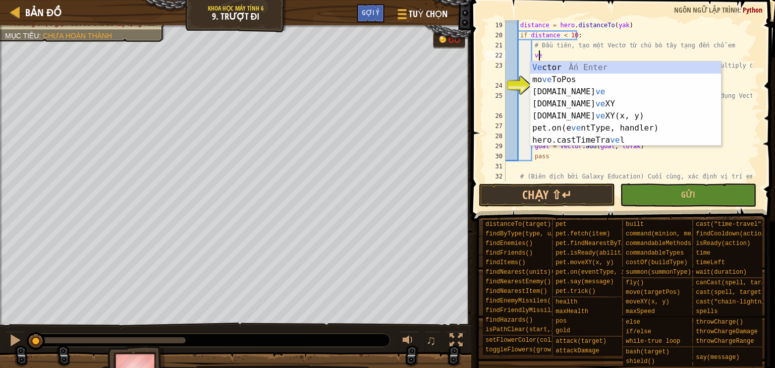
type textarea "v"
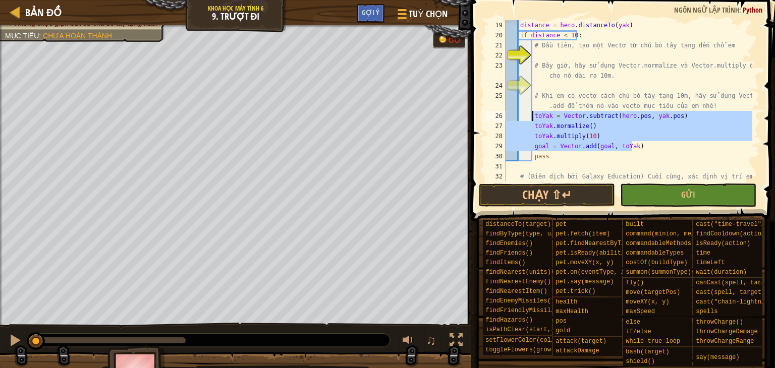
drag, startPoint x: 633, startPoint y: 148, endPoint x: 531, endPoint y: 115, distance: 107.2
click at [531, 115] on div "distance = hero . distanceTo ( yak ) if distance < 10 : # Đầu tiên, tạo một Vec…" at bounding box center [627, 121] width 249 height 202
type textarea "toYak = Vector.subtract(hero.pos, yak.pos)"
type textarea "# Bây giờ, hãy sử dụng Vector.normalize và Vector.multiply để làm cho nó dài ra…"
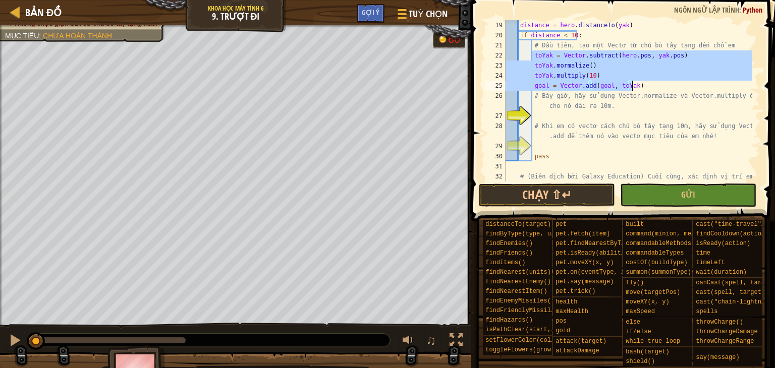
click at [580, 137] on div "distance = hero . distanceTo ( yak ) if distance < 10 : # Đầu tiên, tạo một Vec…" at bounding box center [627, 121] width 249 height 202
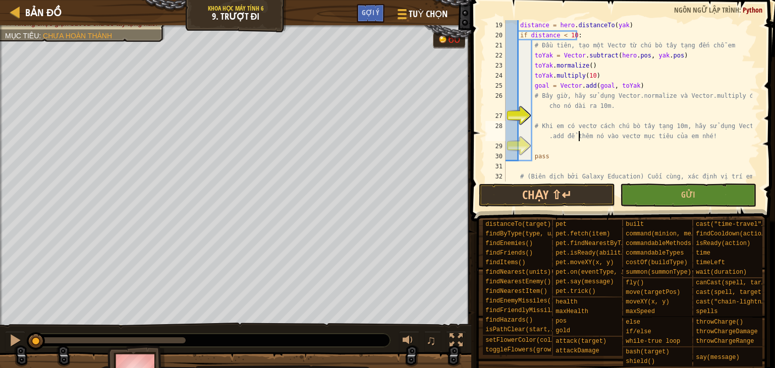
click at [561, 121] on div "distance = hero . distanceTo ( yak ) if distance < 10 : # Đầu tiên, tạo một Vec…" at bounding box center [627, 121] width 249 height 202
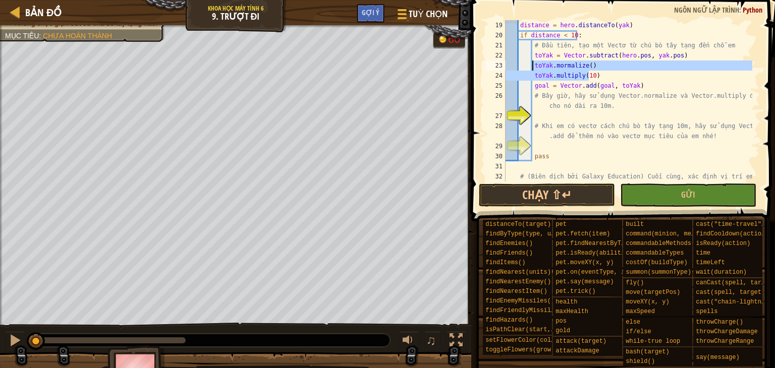
drag, startPoint x: 589, startPoint y: 79, endPoint x: 532, endPoint y: 67, distance: 58.3
click at [532, 67] on div "distance = hero . distanceTo ( yak ) if distance < 10 : # Đầu tiên, tạo một Vec…" at bounding box center [627, 121] width 249 height 202
type textarea "# Bây giờ, hãy sử dụng Vector.normalize và Vector.multiply để làm cho nó dài ra…"
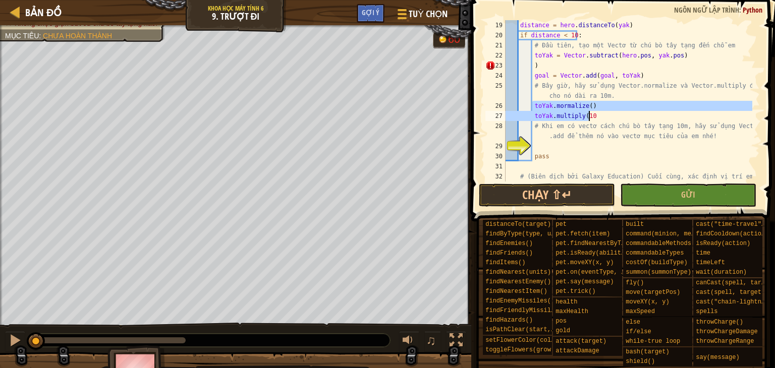
click at [597, 112] on div "distance = hero . distanceTo ( yak ) if distance < 10 : # Đầu tiên, tạo một Vec…" at bounding box center [627, 100] width 249 height 161
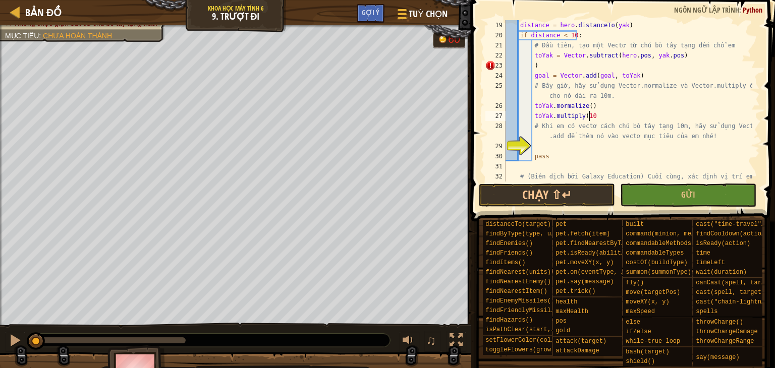
click at [560, 66] on div "distance = hero . distanceTo ( yak ) if distance < 10 : # Đầu tiên, tạo một Vec…" at bounding box center [627, 121] width 249 height 202
type textarea ")"
click at [614, 113] on div "distance = hero . distanceTo ( yak ) if distance < 10 : # Đầu tiên, tạo một Vec…" at bounding box center [627, 121] width 249 height 202
drag, startPoint x: 633, startPoint y: 75, endPoint x: 532, endPoint y: 76, distance: 101.9
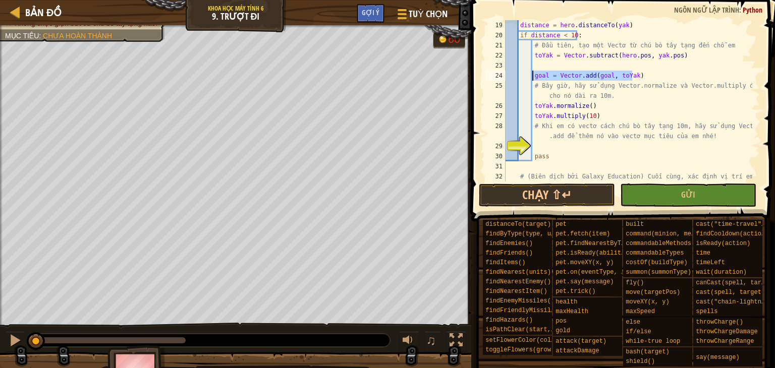
click at [532, 76] on div "distance = hero . distanceTo ( yak ) if distance < 10 : # Đầu tiên, tạo một Vec…" at bounding box center [627, 121] width 249 height 202
type textarea "goal = Vector.add(goal, toYak)"
type textarea "# Khi em có vectơ cách chú bò tây tạng 10m, hãy sử dụng Vector.add để thêm nó v…"
type textarea "pass"
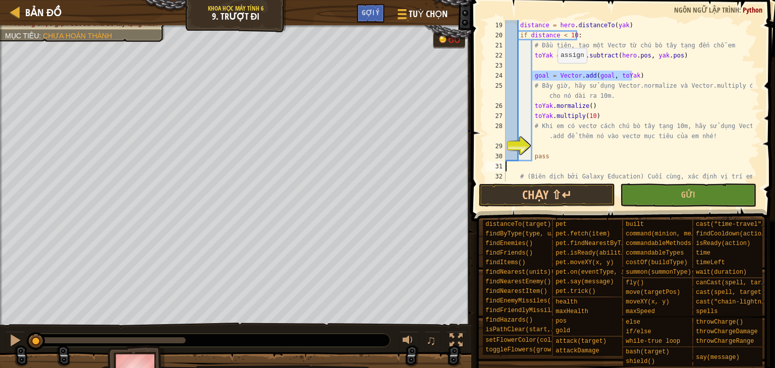
scroll to position [5, 0]
type textarea "pass"
type textarea "goal = Vector.add(goal, toYak)"
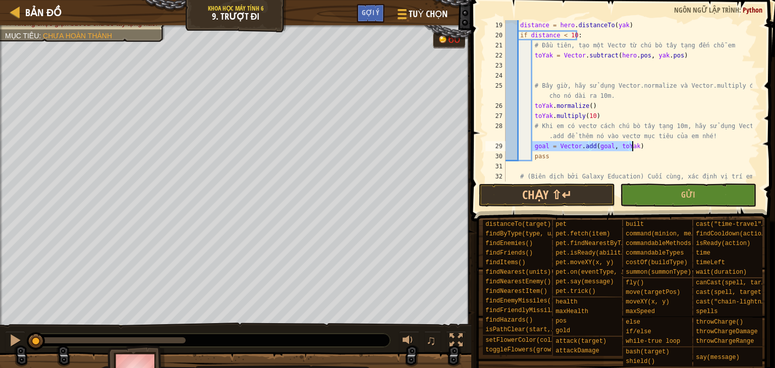
click at [646, 143] on div "distance = hero . distanceTo ( yak ) if distance < 10 : # Đầu tiên, tạo một Vec…" at bounding box center [627, 100] width 249 height 161
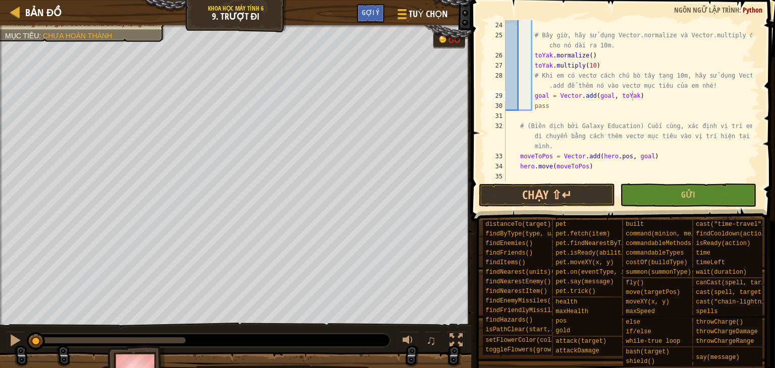
scroll to position [262, 0]
click at [567, 201] on button "Chạy ⇧↵" at bounding box center [547, 195] width 136 height 23
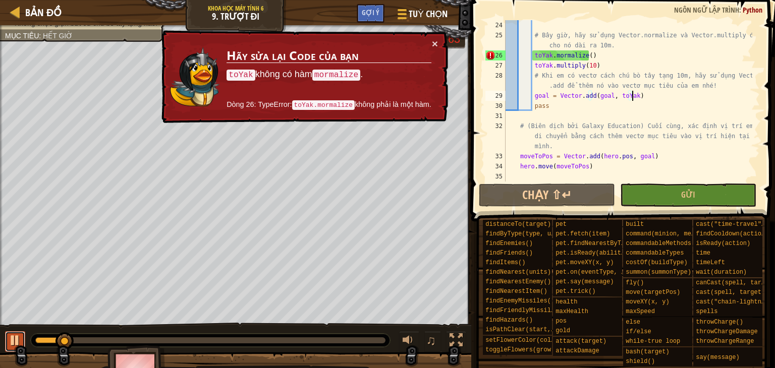
click at [6, 334] on button at bounding box center [15, 341] width 20 height 21
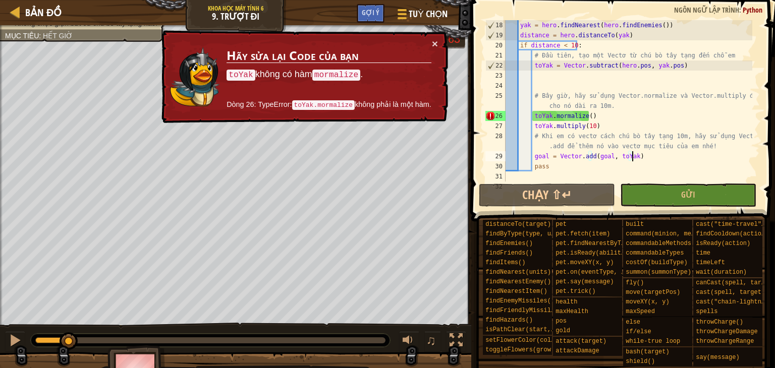
scroll to position [202, 0]
click at [435, 40] on button "×" at bounding box center [435, 43] width 6 height 11
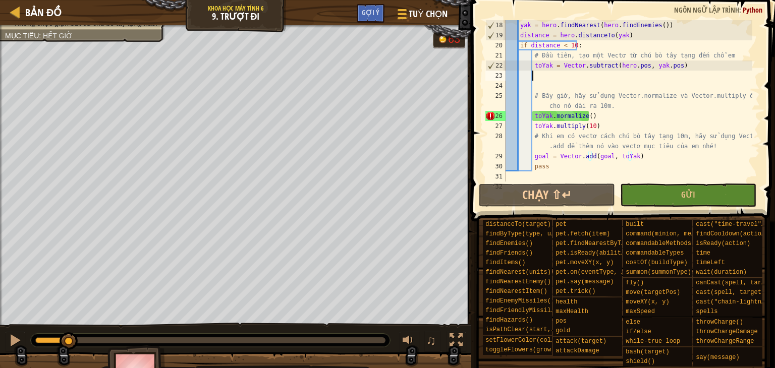
click at [554, 80] on div "yak = hero . findNearest ( hero . findEnemies ( )) distance = hero . distanceTo…" at bounding box center [627, 121] width 249 height 202
click at [568, 81] on div "yak = hero . findNearest ( hero . findEnemies ( )) distance = hero . distanceTo…" at bounding box center [627, 121] width 249 height 202
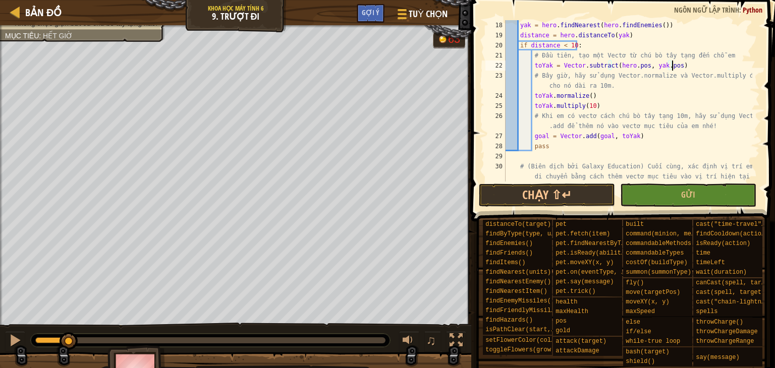
click at [605, 98] on div "yak = hero . findNearest ( hero . findEnemies ( )) distance = hero . distanceTo…" at bounding box center [627, 121] width 249 height 202
click at [613, 105] on div "yak = hero . findNearest ( hero . findEnemies ( )) distance = hero . distanceTo…" at bounding box center [627, 121] width 249 height 202
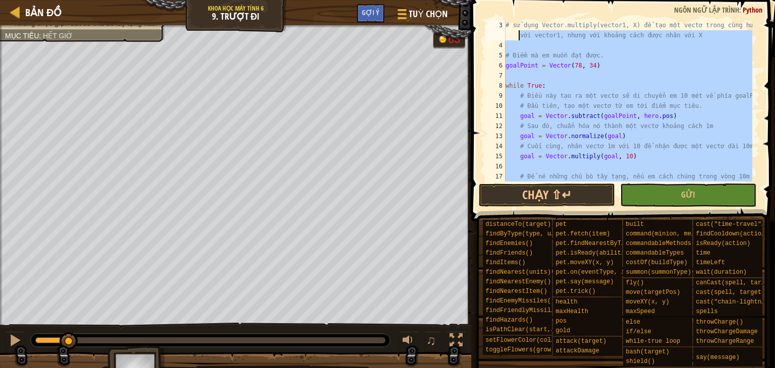
scroll to position [30, 0]
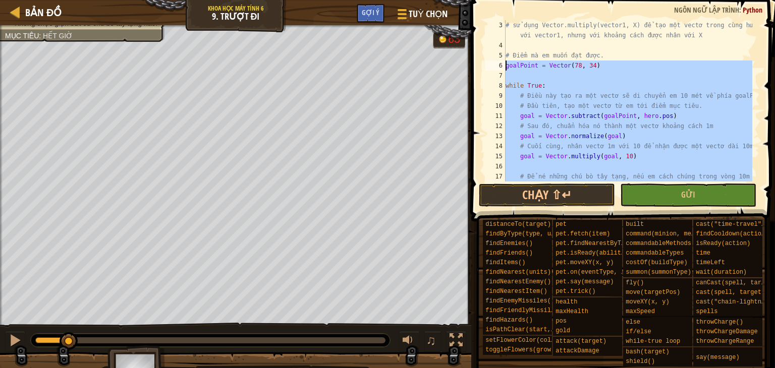
drag, startPoint x: 557, startPoint y: 174, endPoint x: 470, endPoint y: 67, distance: 137.7
click at [470, 67] on div "toYak.multiply(10) 3 4 5 6 7 8 9 10 11 12 13 14 15 16 17 # sử dụng Vector.multi…" at bounding box center [621, 130] width 307 height 251
type textarea "goalPoint = Vector(78, 34)"
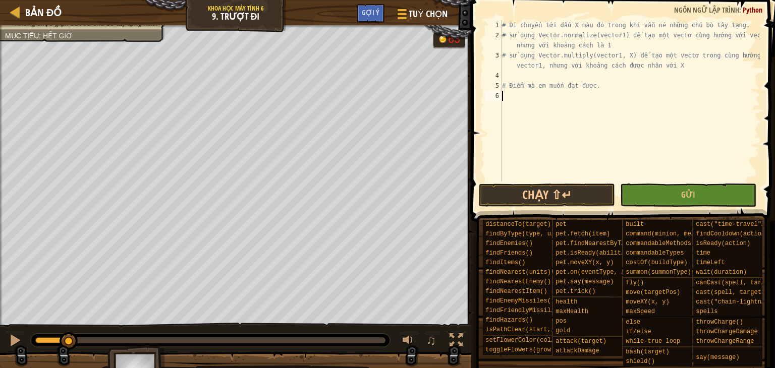
paste textarea "hero.move(moveToPos)"
type textarea "hero.move(moveToPos)"
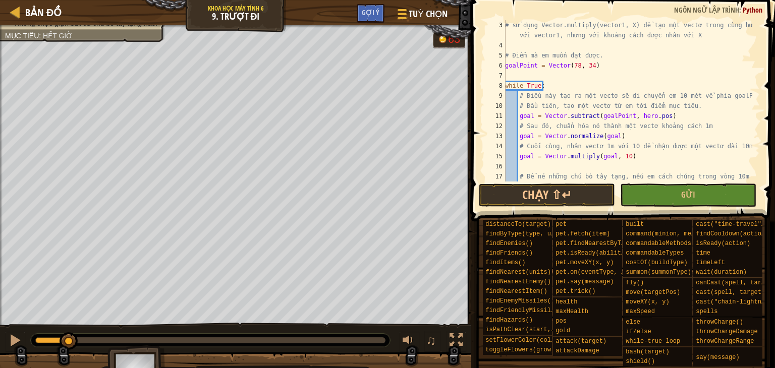
scroll to position [0, 0]
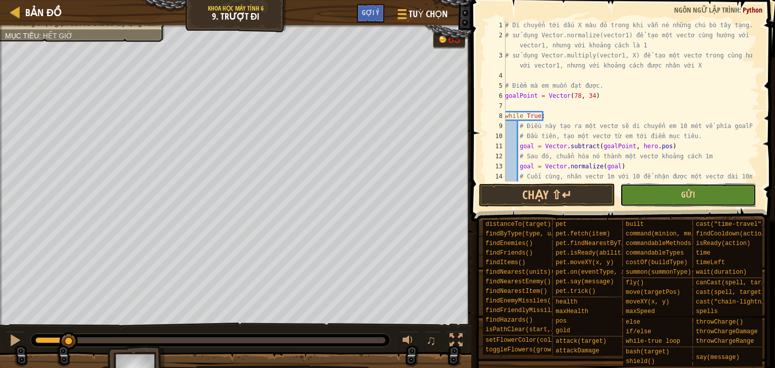
click at [690, 197] on span "Gửi" at bounding box center [688, 194] width 14 height 11
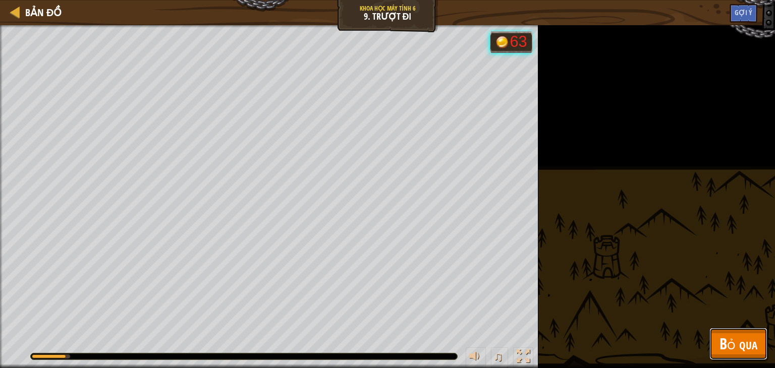
click at [738, 335] on span "Bỏ qua" at bounding box center [738, 343] width 38 height 21
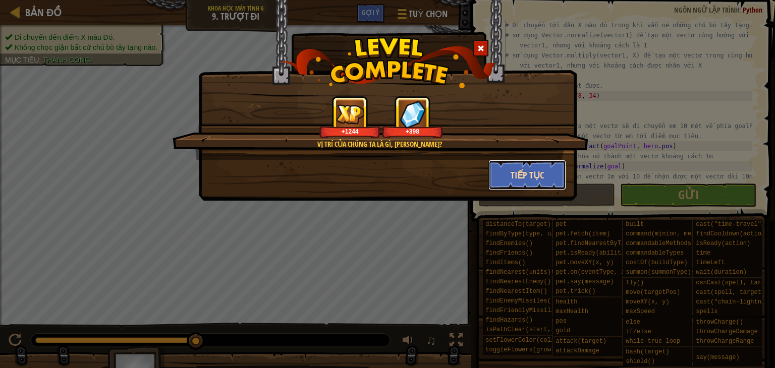
click at [518, 172] on button "Tiếp tục" at bounding box center [527, 175] width 78 height 30
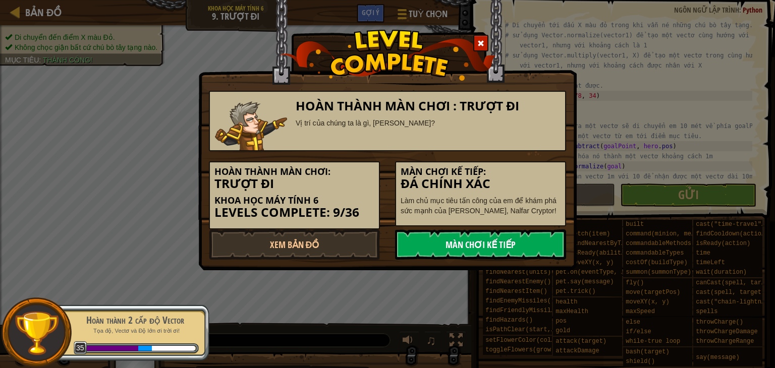
click at [459, 232] on link "Màn chơi kế tiếp" at bounding box center [480, 244] width 171 height 30
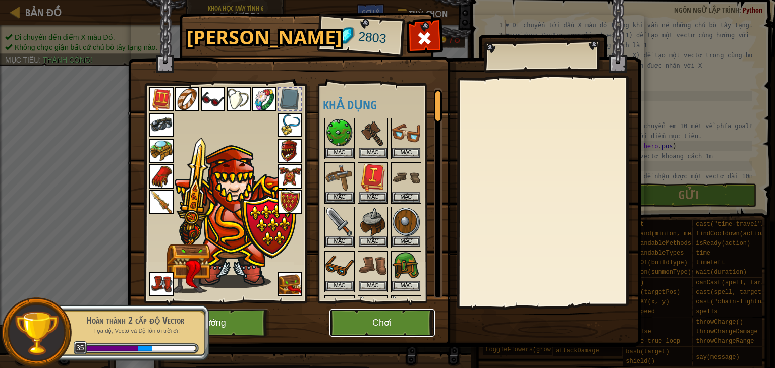
click at [384, 325] on button "Chơi" at bounding box center [381, 323] width 105 height 28
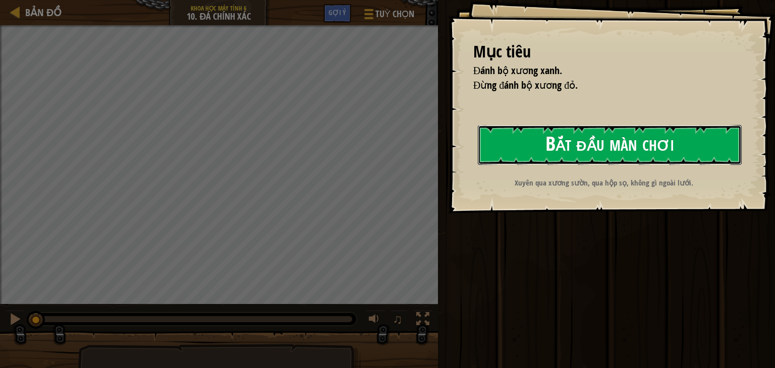
click at [559, 127] on button "Bắt đầu màn chơi" at bounding box center [610, 145] width 264 height 40
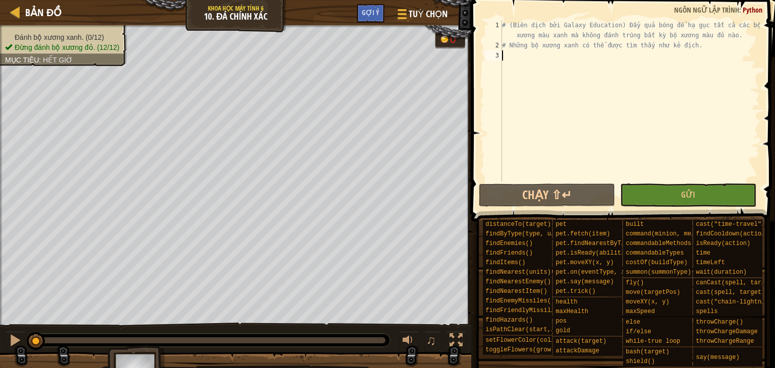
click at [647, 123] on div "# (Biên dịch bởi Galaxy Education) Đẩy quả bóng để hạ gục tất cả các bộ xương m…" at bounding box center [630, 116] width 260 height 192
type textarea "# Những bộ xương xanh có thể được tìm thấy như kẻ địch."
type textarea "# (Biên dịch bởi Galaxy Education) Đẩy quả bóng để hạ gục tất cả các bộ xương m…"
click at [512, 23] on div "# (Biên dịch bởi Galaxy Education) Đẩy quả bóng để hạ gục tất cả các bộ xương m…" at bounding box center [631, 116] width 257 height 192
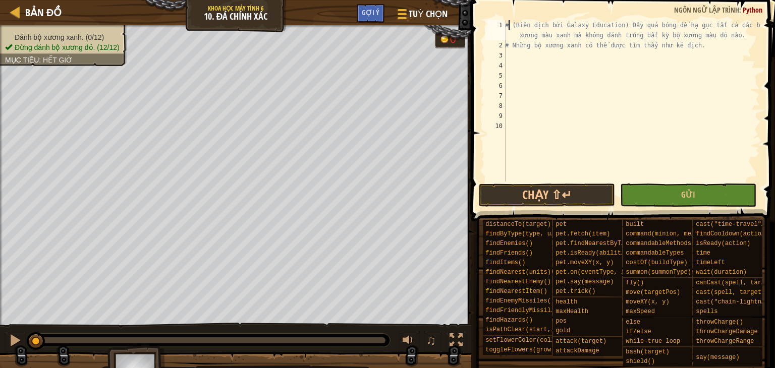
click at [617, 23] on div "# (Biên dịch bởi Galaxy Education) Đẩy quả bóng để hạ gục tất cả các bộ xương m…" at bounding box center [631, 116] width 257 height 192
click at [558, 132] on div "# (Biên dịch bởi Galaxy Education) Đẩy quả bóng để hạ gục tất cả các bộ xương m…" at bounding box center [631, 116] width 257 height 192
type textarea "# Những bộ xương xanh có thể được tìm thấy như kẻ địch."
click at [521, 49] on div "# (Biên dịch bởi Galaxy Education) Đẩy quả bóng để hạ gục tất cả các bộ xương m…" at bounding box center [631, 116] width 257 height 192
click at [518, 129] on div "# (Biên dịch bởi Galaxy Education) Đẩy quả bóng để hạ gục tất cả các bộ xương m…" at bounding box center [631, 116] width 257 height 192
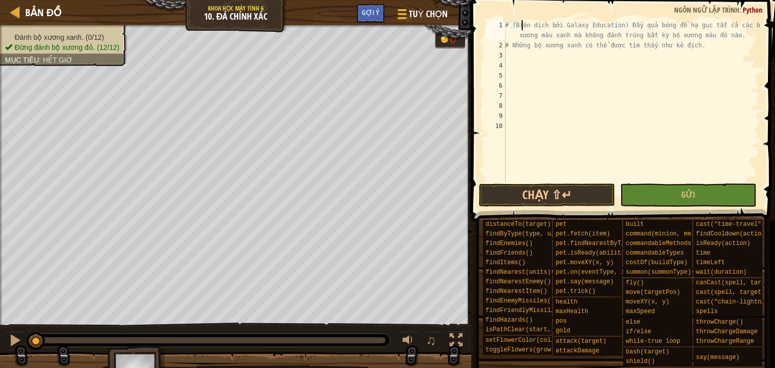
click at [510, 22] on div "# (Biên dịch bởi Galaxy Education) Đẩy quả bóng để hạ gục tất cả các bộ xương m…" at bounding box center [631, 116] width 257 height 192
type textarea "# Những bộ xương xanh có thể được tìm thấy như kẻ địch."
click at [505, 24] on div "1" at bounding box center [495, 30] width 20 height 20
type textarea "# (Biên dịch bởi Galaxy Education) Đẩy quả bóng để hạ gục tất cả các bộ xương m…"
click at [516, 125] on div "# (Biên dịch bởi Galaxy Education) Đẩy quả bóng để hạ gục tất cả các bộ xương m…" at bounding box center [631, 116] width 257 height 192
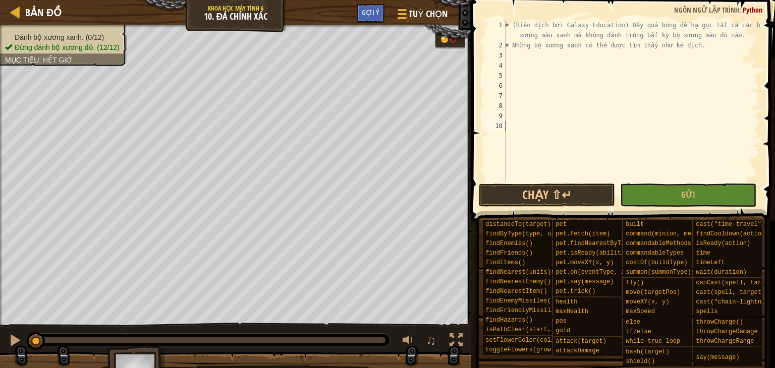
drag, startPoint x: 38, startPoint y: 333, endPoint x: 0, endPoint y: 388, distance: 67.0
click at [0, 0] on html "Bản đồ Khoa học Máy tính 6 10. Đá chính xác Tuỳ chọn Xong Gợi ý 1 ההההההההההההה…" at bounding box center [387, 0] width 775 height 0
click at [518, 57] on div "# (Biên dịch bởi Galaxy Education) Đẩy quả bóng để hạ gục tất cả các bộ xương m…" at bounding box center [631, 116] width 257 height 192
type textarea "f"
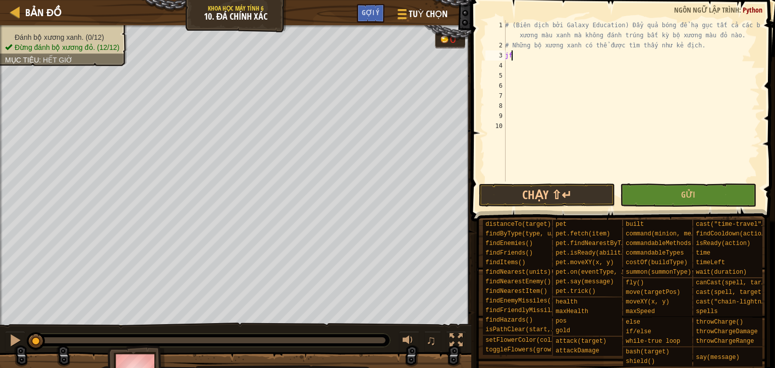
type textarea "j"
type textarea "k"
click at [533, 200] on button "Chạy ⇧↵" at bounding box center [547, 195] width 136 height 23
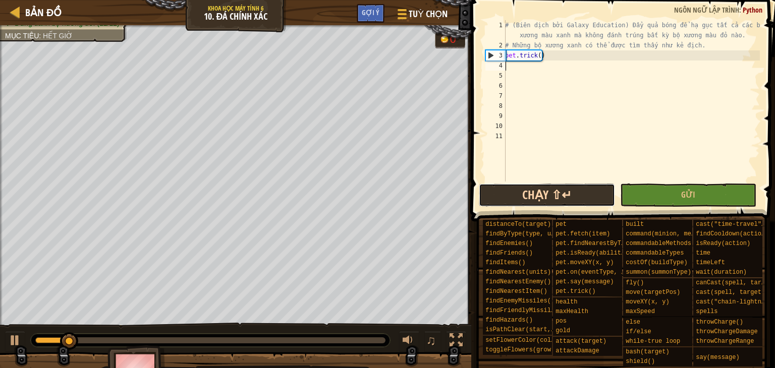
click at [514, 194] on button "Chạy ⇧↵" at bounding box center [547, 195] width 136 height 23
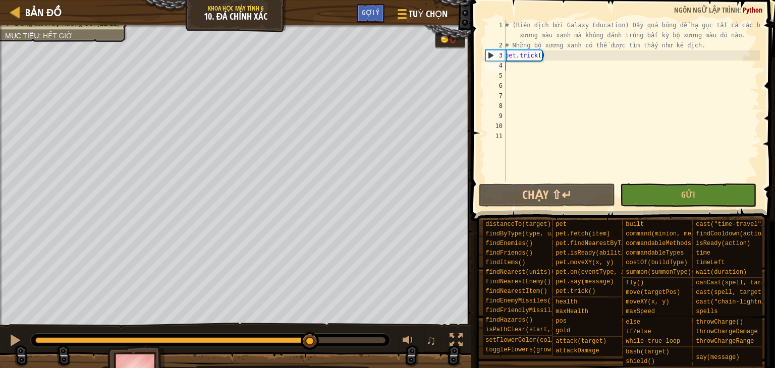
drag, startPoint x: 67, startPoint y: 338, endPoint x: 327, endPoint y: 324, distance: 260.6
click at [327, 324] on div "♫" at bounding box center [235, 338] width 471 height 30
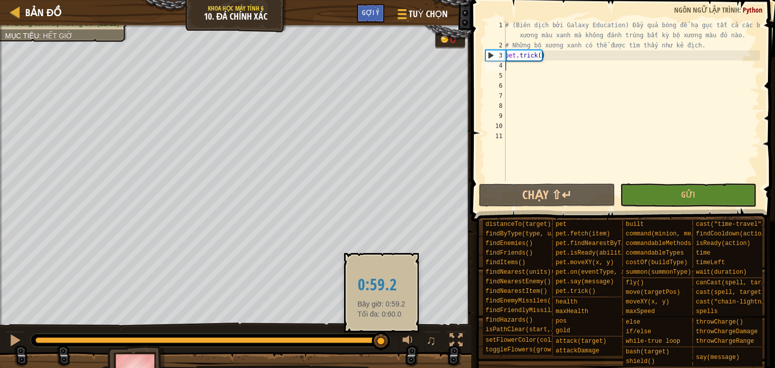
drag, startPoint x: 372, startPoint y: 325, endPoint x: 355, endPoint y: 336, distance: 20.8
click at [381, 336] on div at bounding box center [381, 341] width 18 height 18
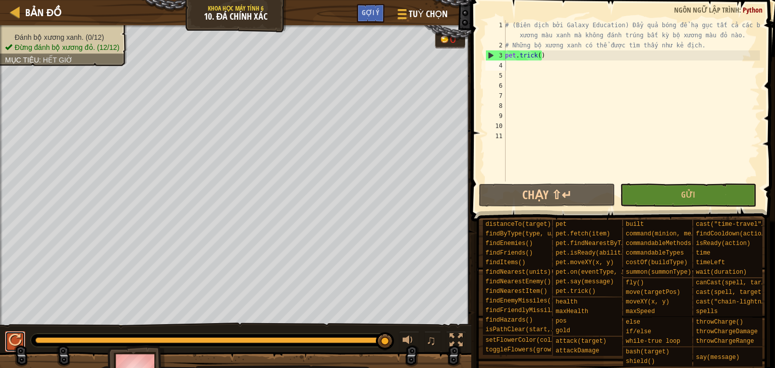
click at [13, 334] on div at bounding box center [15, 340] width 13 height 13
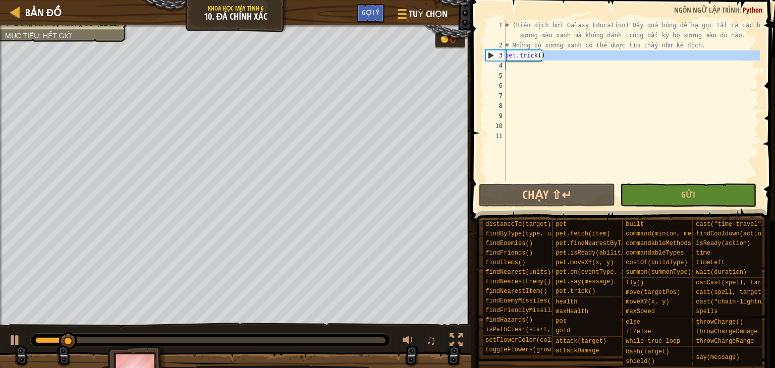
drag, startPoint x: 547, startPoint y: 53, endPoint x: 495, endPoint y: 63, distance: 52.8
click at [495, 63] on div "1 2 3 4 5 6 7 8 9 10 11 # (Biên dịch bởi Galaxy Education) Đẩy quả bóng để hạ g…" at bounding box center [621, 100] width 276 height 161
click at [526, 57] on div "# (Biên dịch bởi Galaxy Education) Đẩy quả bóng để hạ gục tất cả các bộ xương m…" at bounding box center [631, 116] width 257 height 192
drag, startPoint x: 555, startPoint y: 57, endPoint x: 510, endPoint y: 61, distance: 44.5
click at [510, 61] on div "# (Biên dịch bởi Galaxy Education) Đẩy quả bóng để hạ gục tất cả các bộ xương m…" at bounding box center [631, 116] width 257 height 192
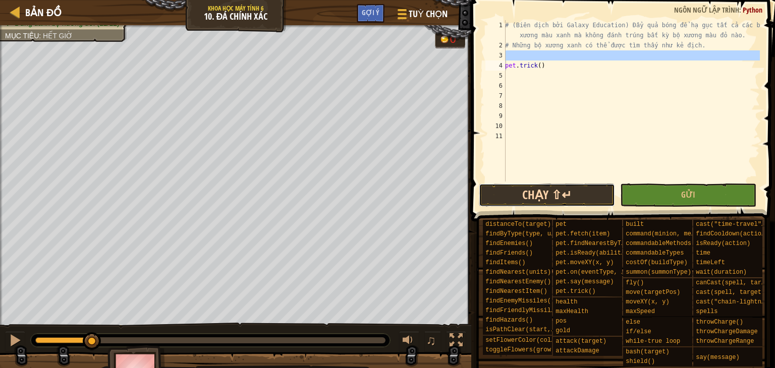
click at [548, 189] on button "Chạy ⇧↵" at bounding box center [547, 195] width 136 height 23
type textarea "pet.trick()"
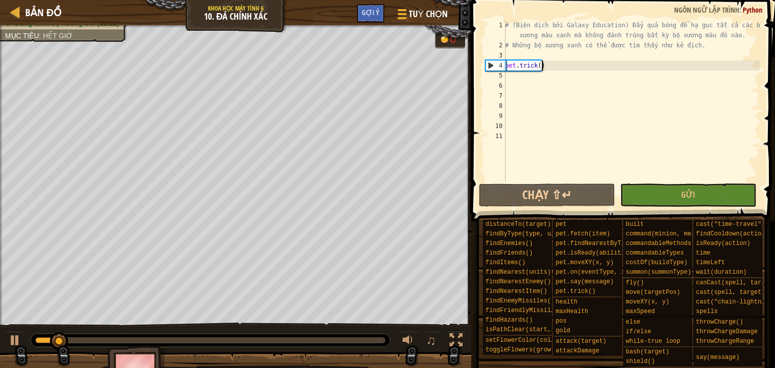
drag, startPoint x: 551, startPoint y: 64, endPoint x: 494, endPoint y: 67, distance: 56.6
click at [494, 67] on div "pet.trick() 1 2 3 4 5 6 7 8 9 10 11 # (Biên dịch bởi Galaxy Education) Đẩy quả …" at bounding box center [621, 100] width 276 height 161
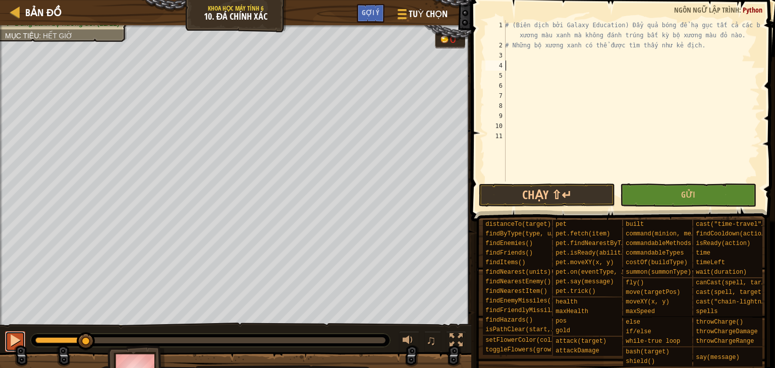
click at [7, 334] on button at bounding box center [15, 341] width 20 height 21
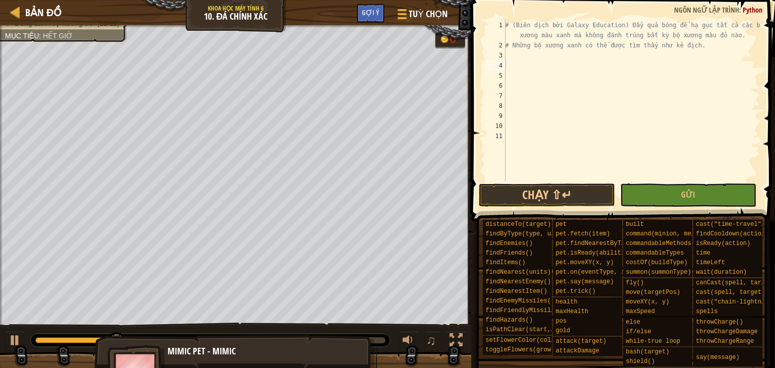
drag, startPoint x: 251, startPoint y: 364, endPoint x: 203, endPoint y: 356, distance: 48.6
click at [203, 356] on div "Mimic Pet - mimic" at bounding box center [266, 351] width 199 height 13
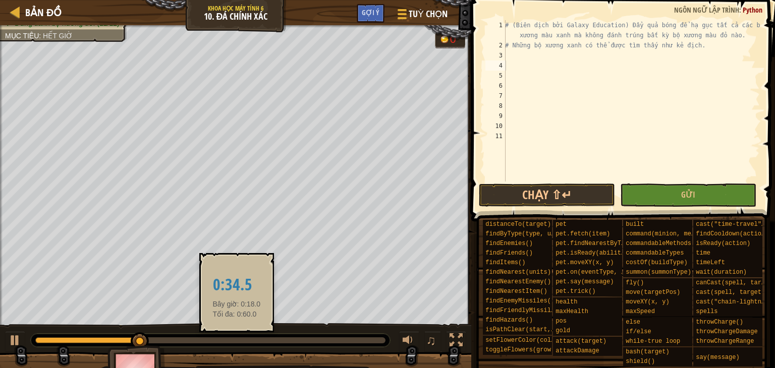
drag, startPoint x: 156, startPoint y: 336, endPoint x: 276, endPoint y: 337, distance: 120.0
click at [276, 337] on div at bounding box center [210, 340] width 359 height 13
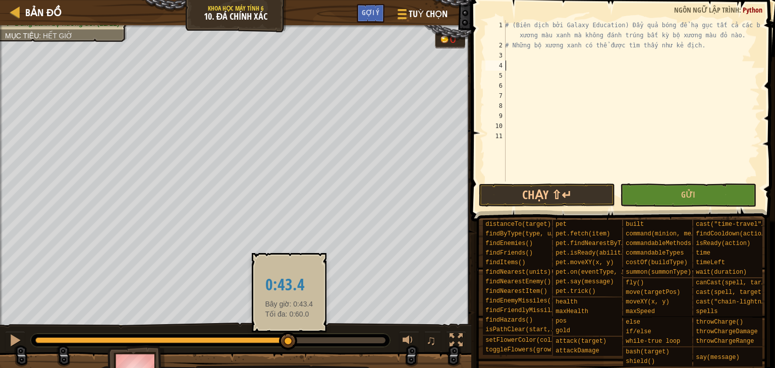
drag, startPoint x: 276, startPoint y: 337, endPoint x: 337, endPoint y: 336, distance: 61.5
click at [336, 337] on div at bounding box center [210, 340] width 350 height 6
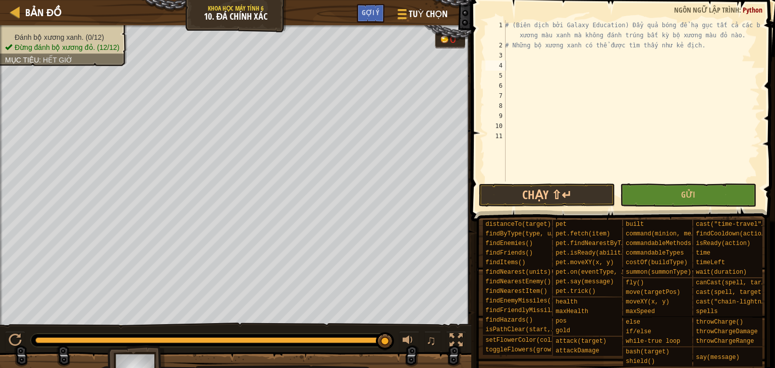
click at [555, 54] on div "# (Biên dịch bởi Galaxy Education) Đẩy quả bóng để hạ gục tất cả các bộ xương m…" at bounding box center [631, 116] width 257 height 192
type textarea "l"
type textarea "kicker"
click at [510, 132] on div "# (Biên dịch bởi Galaxy Education) Đẩy quả bóng để hạ gục tất cả các bộ xương m…" at bounding box center [631, 116] width 257 height 192
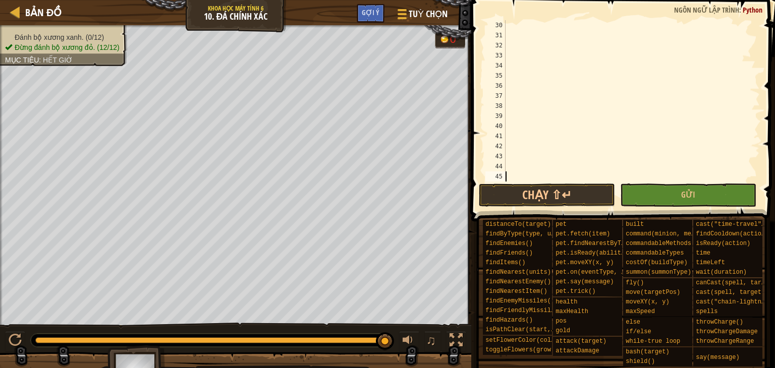
scroll to position [0, 0]
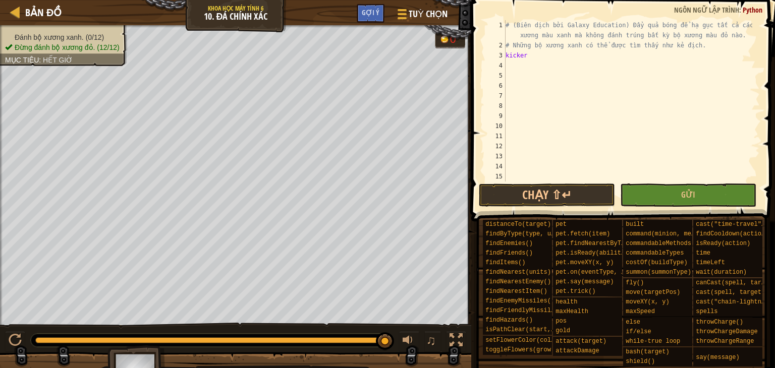
click at [539, 54] on div "# (Biên dịch bởi Galaxy Education) Đẩy quả bóng để hạ gục tất cả các bộ xương m…" at bounding box center [627, 116] width 249 height 192
type textarea "kicker = hero.findByType("peasant")[0]"
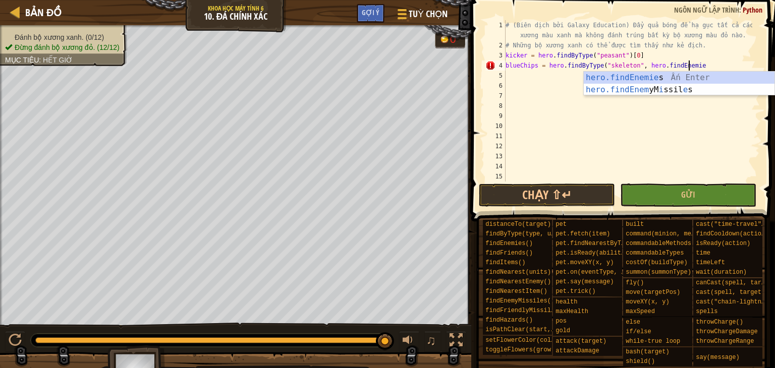
scroll to position [5, 15]
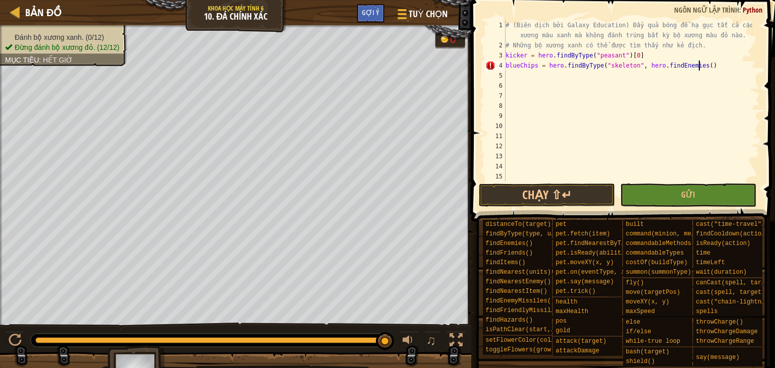
type textarea "blueChips = hero.findByType("skeleton", hero.findEnemies())"
type textarea "ballPos = Vector(40, 35)"
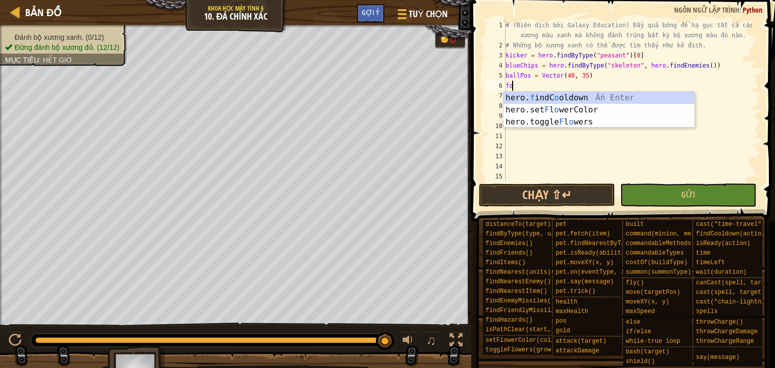
type textarea "f"
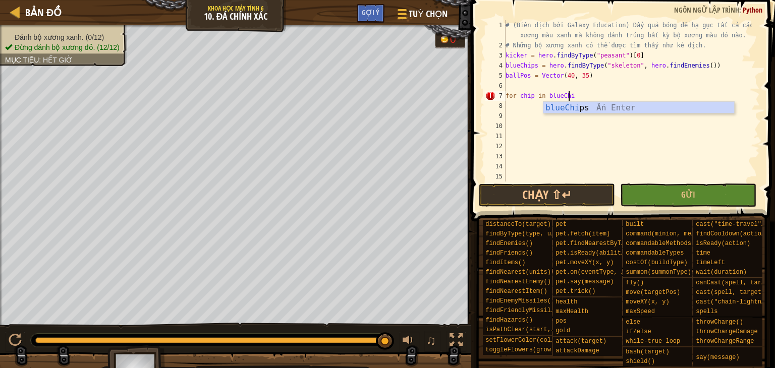
scroll to position [5, 5]
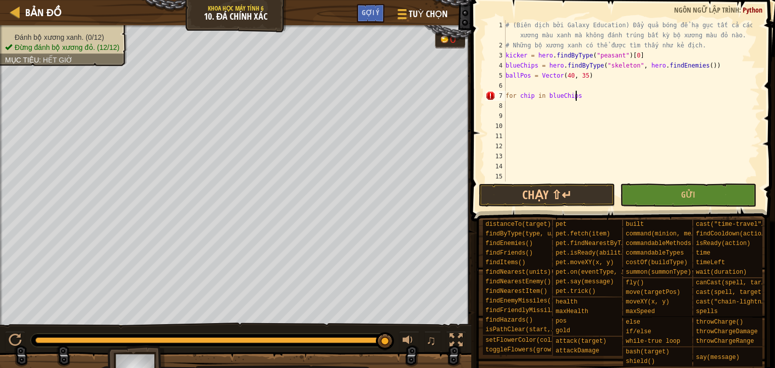
type textarea "for chip in blueChips:"
type textarea "diretion = chip.pos.copy().subtract(ballPos).normalize()"
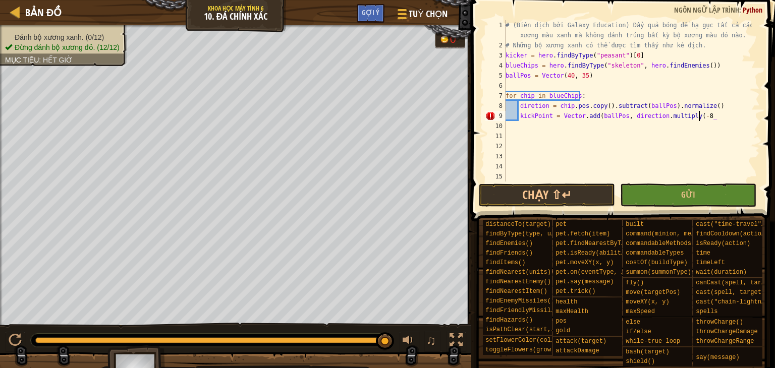
scroll to position [5, 15]
type textarea "kickPoint = Vector.add(ballPos, direction.multiply(-8))"
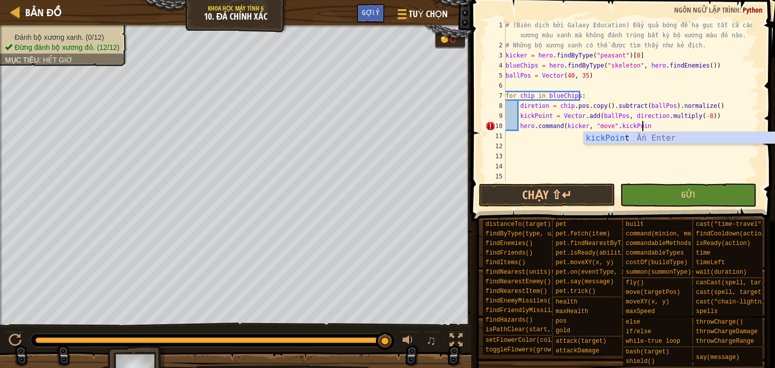
scroll to position [5, 11]
type textarea "hero.command(kicker, "move". kickPoint)"
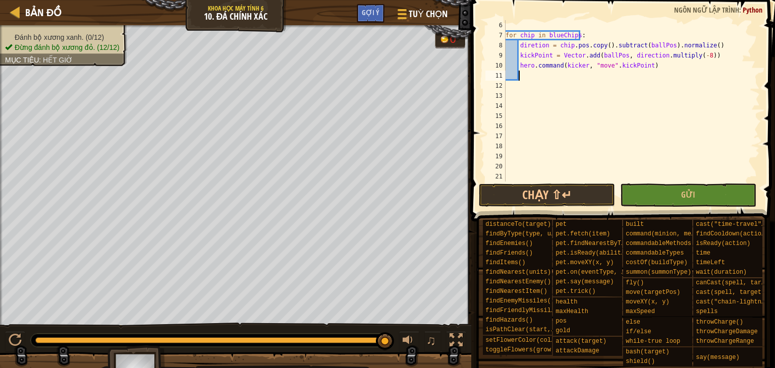
scroll to position [61, 0]
type textarea "ư"
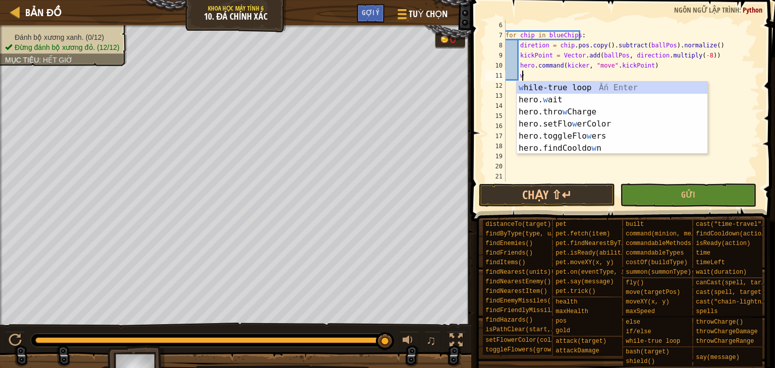
type textarea "wh"
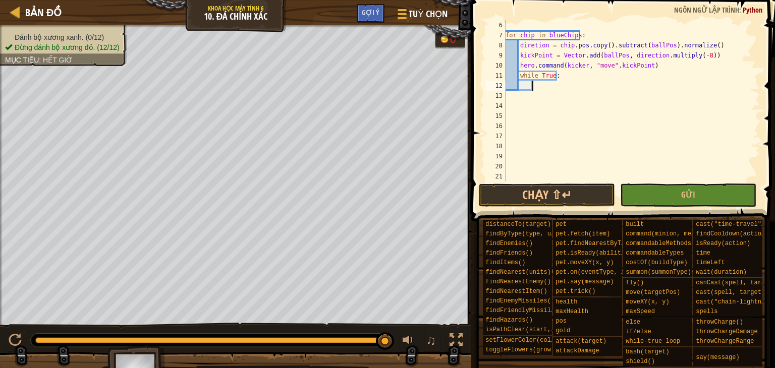
type textarea "i"
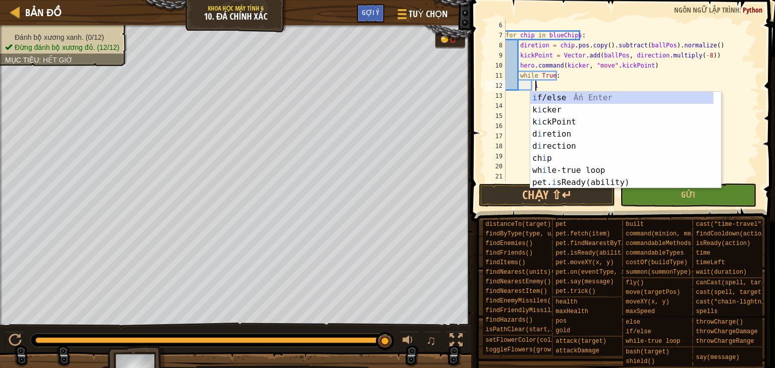
type textarea "ì"
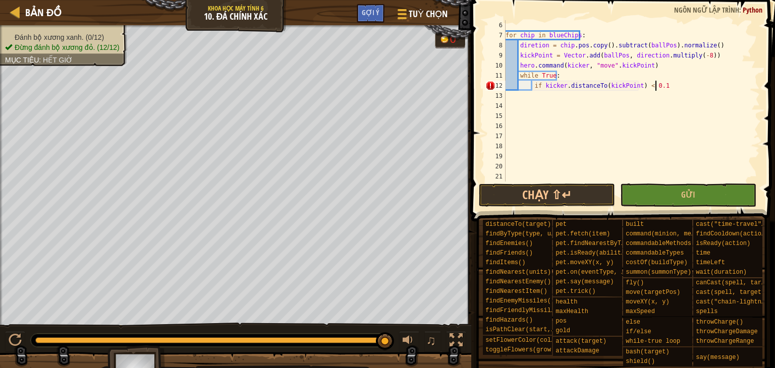
scroll to position [5, 12]
type textarea "if kicker.distanceTo(kickPoint) < 0.1:"
